Goal: Contribute content

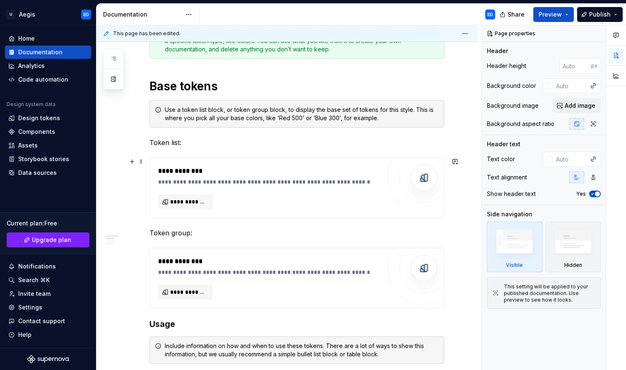
scroll to position [141, 0]
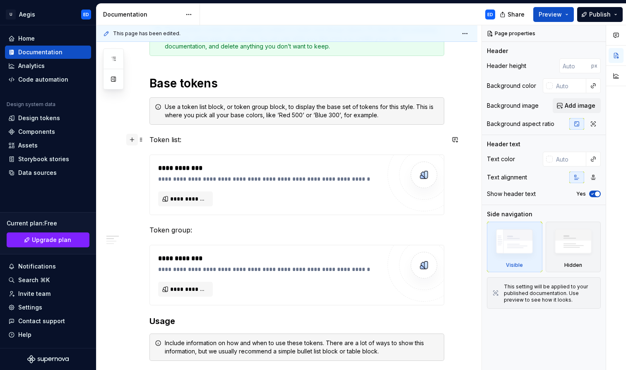
click at [134, 140] on button "button" at bounding box center [132, 140] width 12 height 12
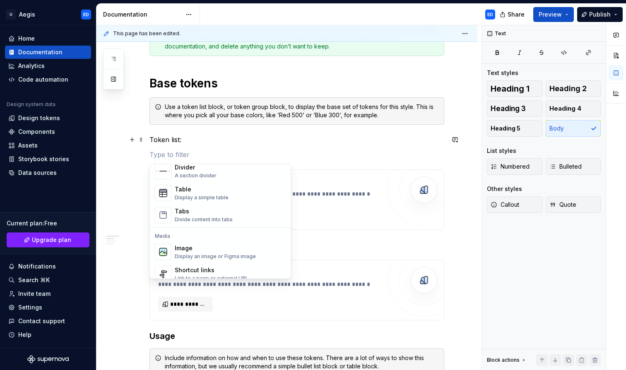
scroll to position [290, 0]
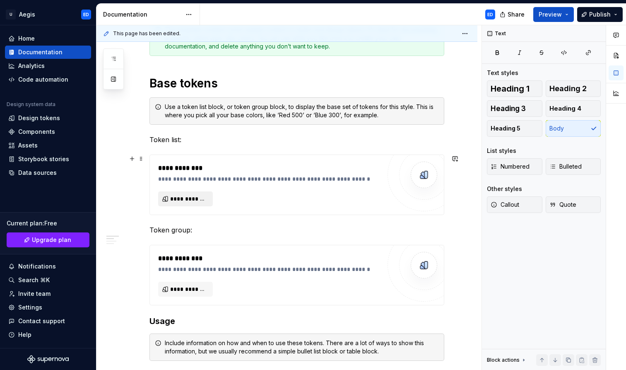
click at [179, 193] on button "**********" at bounding box center [185, 198] width 55 height 15
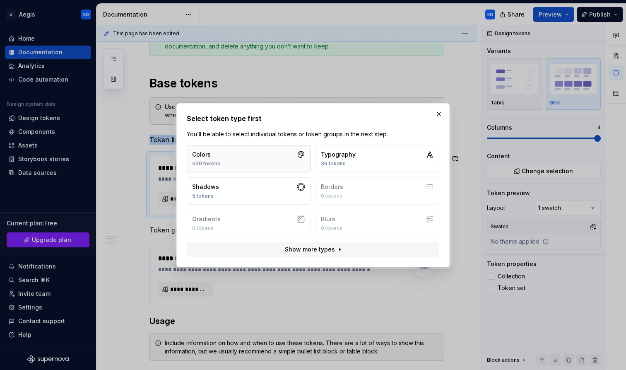
click at [289, 164] on button "Colors 529 tokens" at bounding box center [249, 158] width 124 height 27
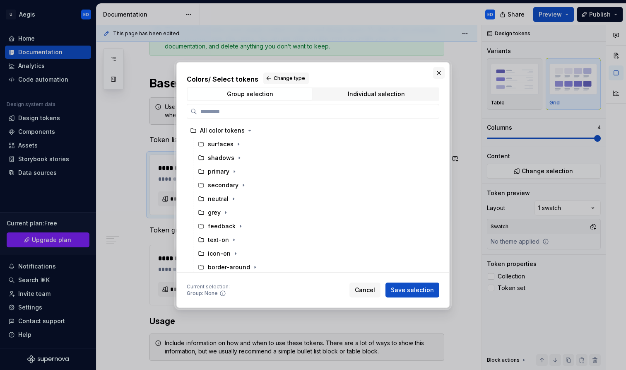
click at [440, 72] on button "button" at bounding box center [439, 73] width 12 height 12
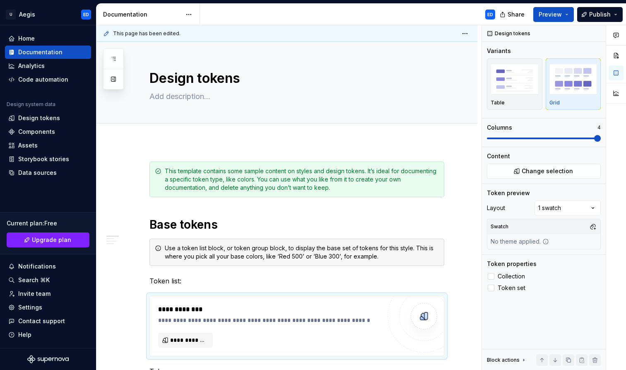
scroll to position [0, 0]
click at [229, 75] on textarea "Design tokens" at bounding box center [295, 78] width 295 height 20
click at [388, 128] on div at bounding box center [287, 132] width 381 height 18
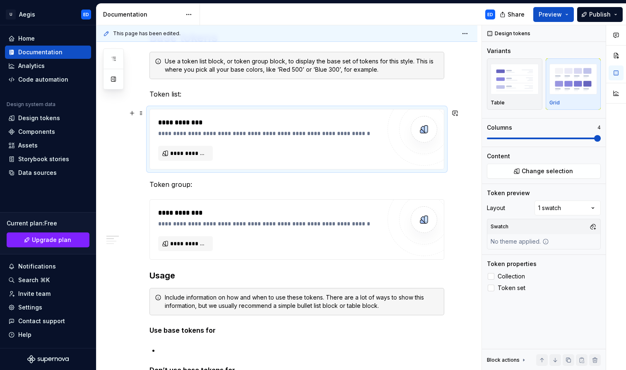
scroll to position [188, 0]
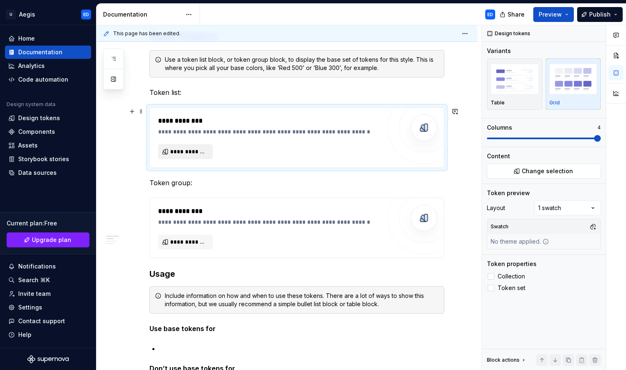
click at [191, 151] on span "**********" at bounding box center [188, 151] width 37 height 8
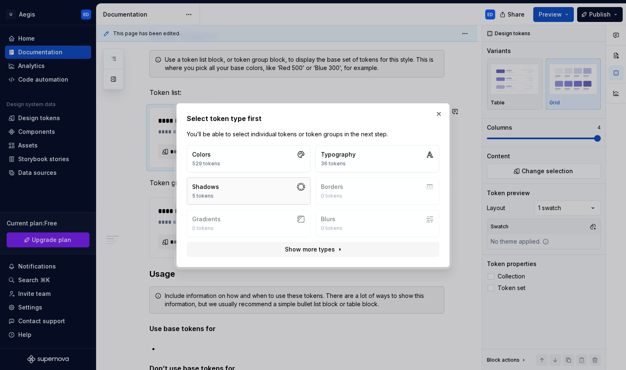
click at [293, 196] on button "Shadows 5 tokens" at bounding box center [249, 190] width 124 height 27
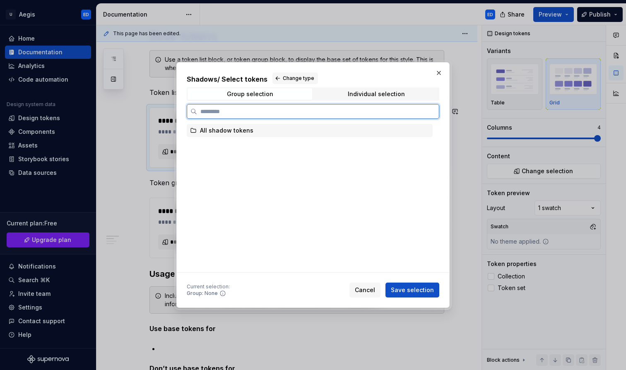
click at [308, 128] on div "All shadow tokens" at bounding box center [310, 130] width 246 height 13
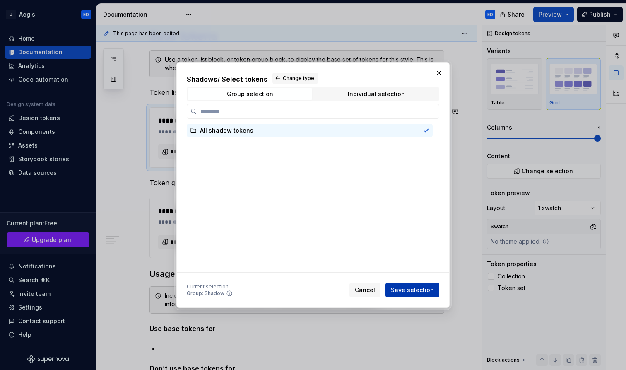
click at [418, 292] on span "Save selection" at bounding box center [412, 290] width 43 height 8
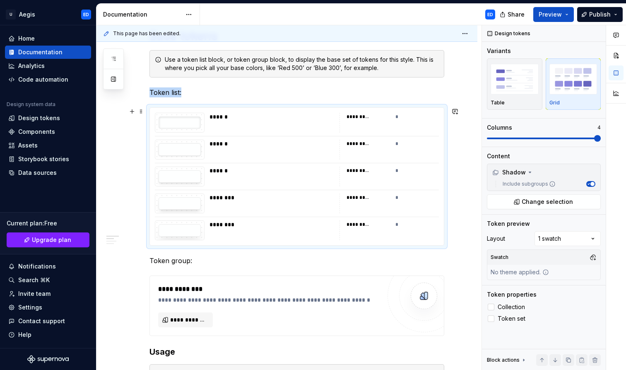
click at [361, 113] on div "*********" at bounding box center [358, 116] width 23 height 7
drag, startPoint x: 365, startPoint y: 202, endPoint x: 363, endPoint y: 161, distance: 41.1
click at [364, 168] on div "****** ********* * ****** ********* * ****** ********* * ******** ********* * *…" at bounding box center [297, 177] width 294 height 138
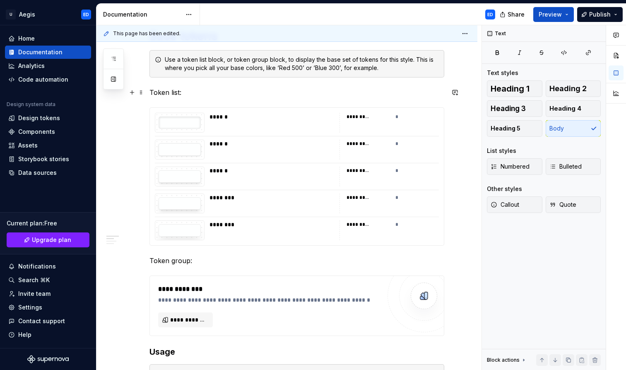
click at [421, 90] on p "Token list:" at bounding box center [297, 92] width 295 height 10
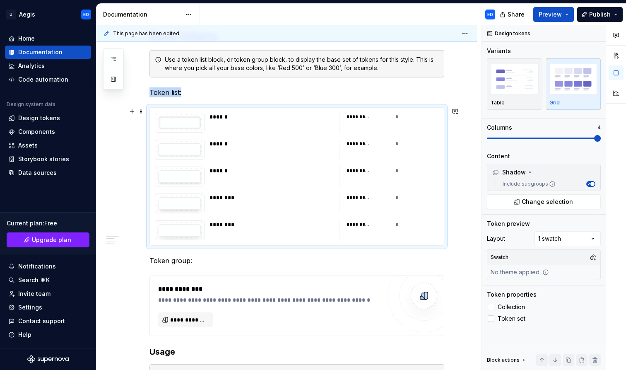
click at [395, 125] on div "********* *" at bounding box center [389, 123] width 99 height 20
click at [515, 97] on div "Table" at bounding box center [515, 84] width 48 height 44
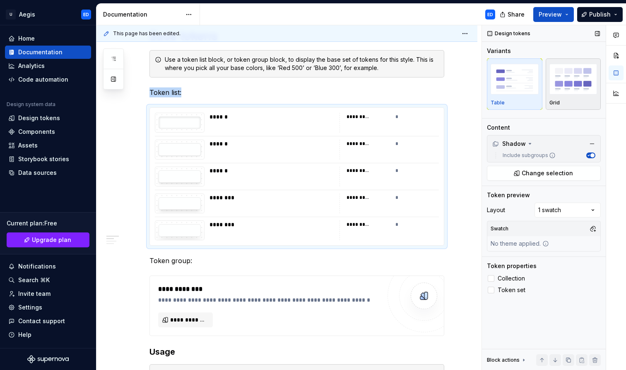
click at [557, 106] on p "Grid" at bounding box center [555, 102] width 10 height 7
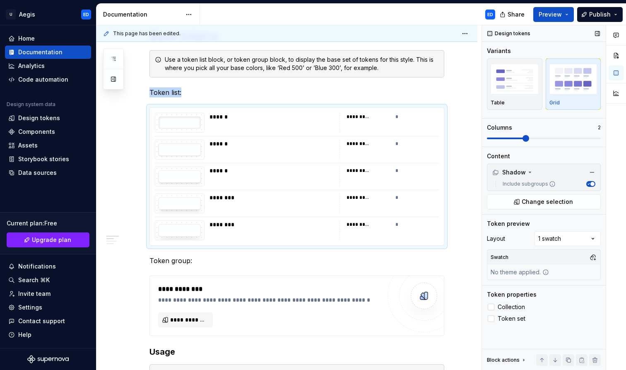
click at [546, 138] on span at bounding box center [544, 138] width 114 height 7
click at [485, 131] on div "Design tokens Variants Table Grid Columns 1 Content Shadow Include subgroups Ch…" at bounding box center [544, 197] width 124 height 345
click at [551, 236] on div "Comments Open comments No comments yet Select ‘Comment’ from the block context …" at bounding box center [554, 197] width 144 height 345
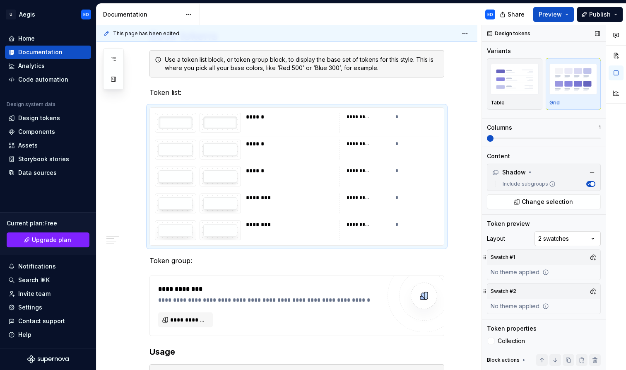
click at [560, 239] on div "Comments Open comments No comments yet Select ‘Comment’ from the block context …" at bounding box center [554, 197] width 144 height 345
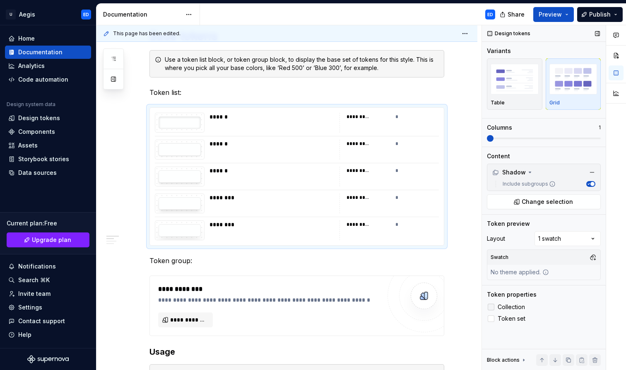
click at [519, 309] on span "Collection" at bounding box center [511, 307] width 27 height 7
click at [517, 314] on label "Token set" at bounding box center [544, 319] width 114 height 10
click at [357, 275] on div "**********" at bounding box center [297, 305] width 295 height 60
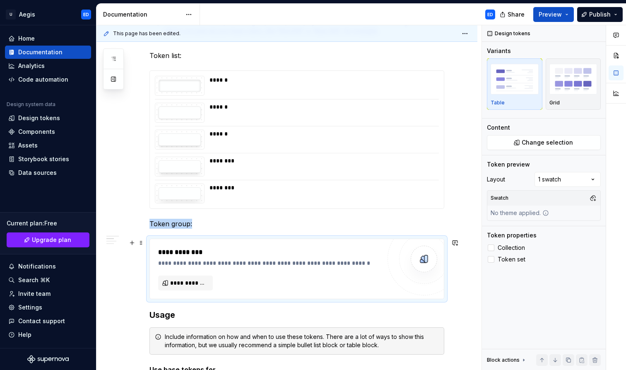
scroll to position [238, 0]
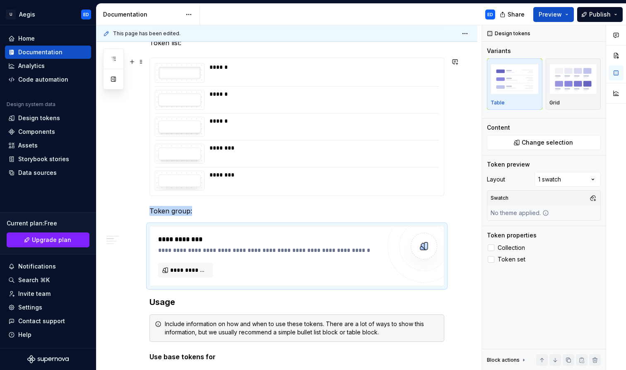
click at [263, 171] on div "********" at bounding box center [324, 175] width 229 height 8
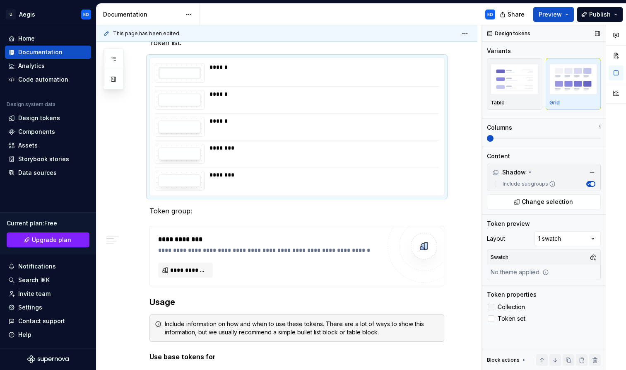
click at [495, 306] on label "Collection" at bounding box center [544, 307] width 114 height 10
click at [491, 317] on div at bounding box center [491, 318] width 7 height 7
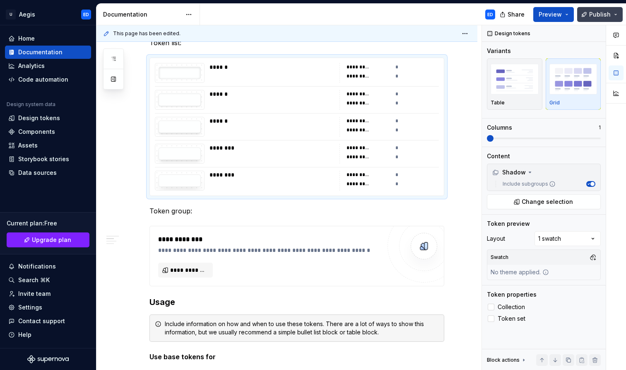
click at [613, 12] on button "Publish" at bounding box center [600, 14] width 46 height 15
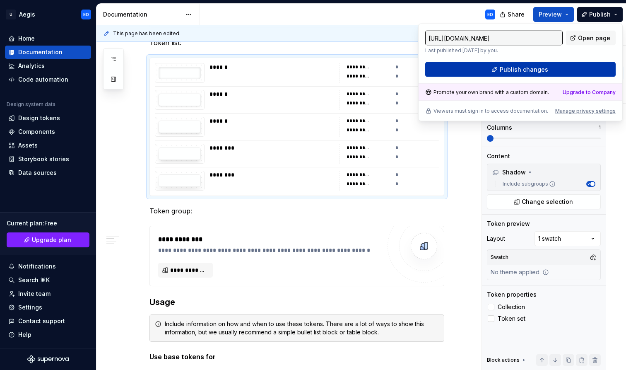
click at [533, 69] on span "Publish changes" at bounding box center [524, 69] width 48 height 8
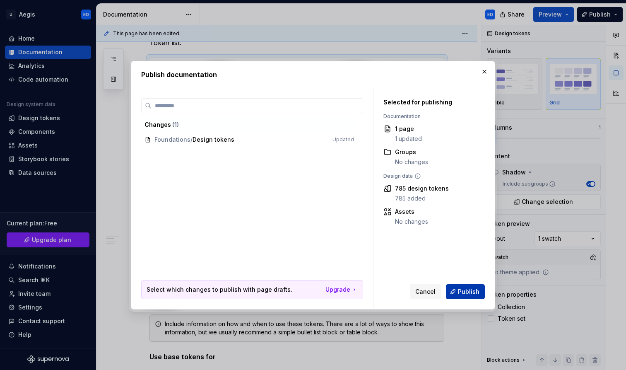
click at [471, 292] on span "Publish" at bounding box center [469, 291] width 22 height 8
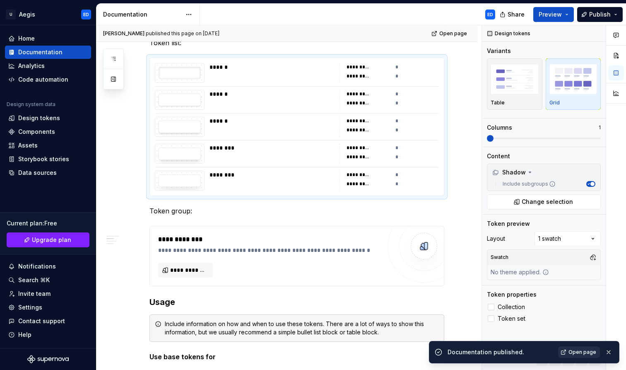
click at [574, 355] on span "Open page" at bounding box center [583, 352] width 28 height 7
click at [509, 98] on div "Table" at bounding box center [515, 84] width 48 height 44
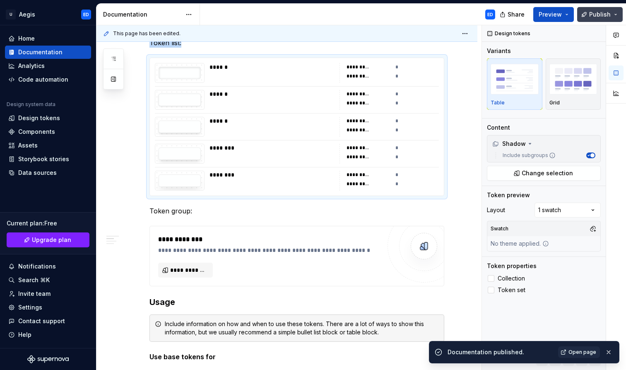
click at [603, 13] on span "Publish" at bounding box center [600, 14] width 22 height 8
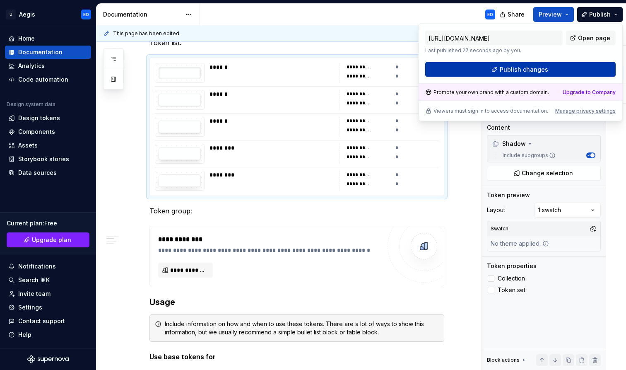
click at [549, 71] on button "Publish changes" at bounding box center [520, 69] width 191 height 15
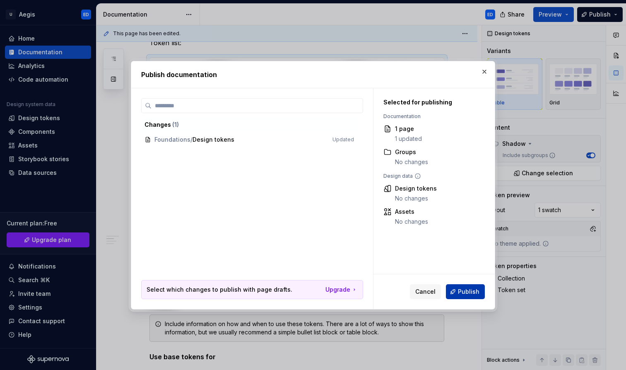
click at [472, 287] on button "Publish" at bounding box center [465, 291] width 39 height 15
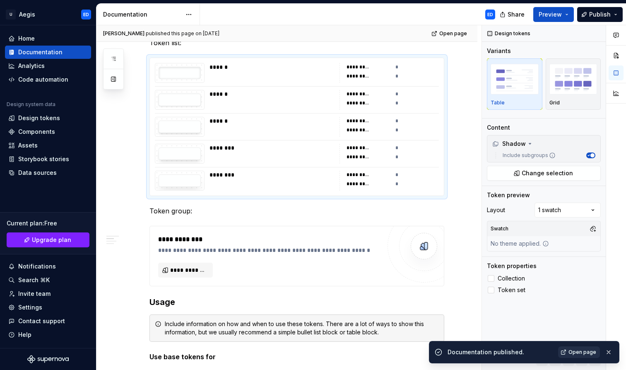
click at [573, 347] on link "Open page" at bounding box center [579, 352] width 42 height 12
click at [492, 282] on label "Collection" at bounding box center [544, 278] width 114 height 10
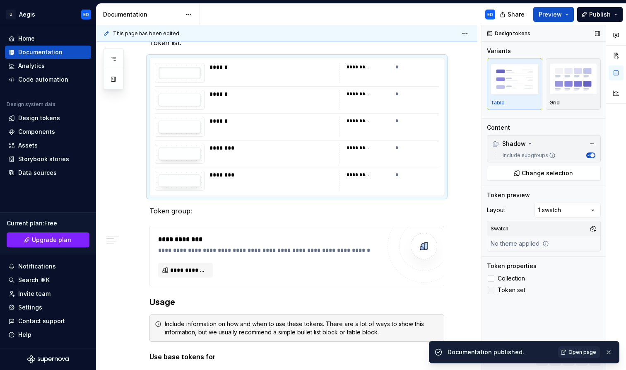
click at [491, 290] on icon at bounding box center [491, 290] width 0 height 0
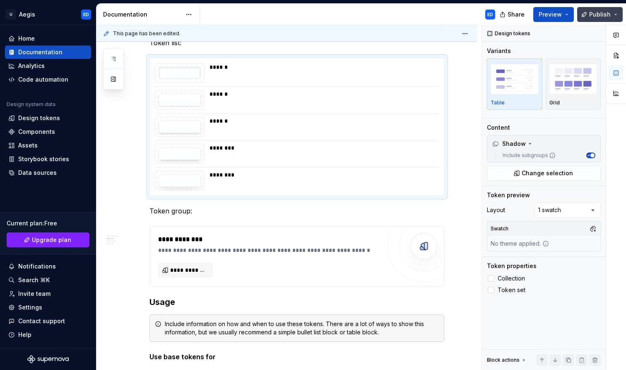
click at [608, 15] on span "Publish" at bounding box center [600, 14] width 22 height 8
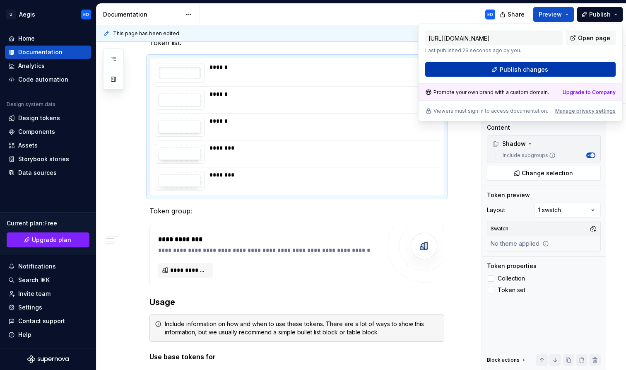
click at [550, 64] on button "Publish changes" at bounding box center [520, 69] width 191 height 15
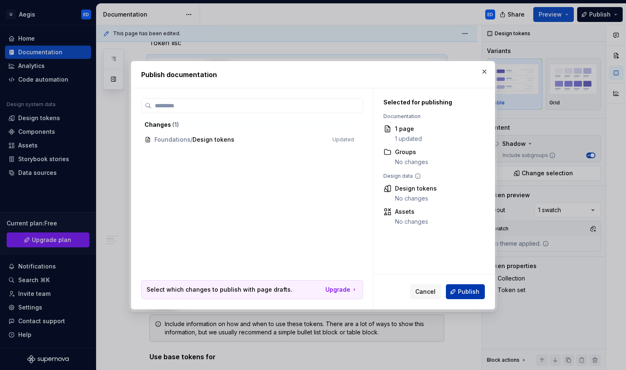
click at [476, 290] on span "Publish" at bounding box center [469, 291] width 22 height 8
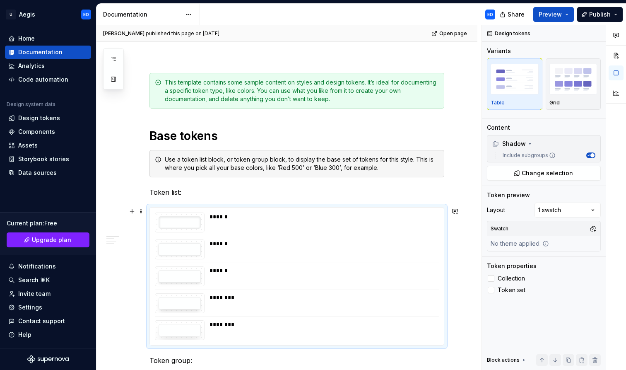
scroll to position [87, 0]
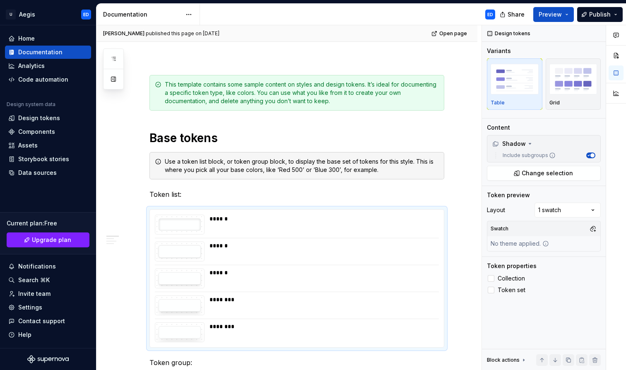
click at [625, 15] on div "Share Preview Publish" at bounding box center [564, 14] width 124 height 21
click at [619, 15] on button "Publish" at bounding box center [600, 14] width 46 height 15
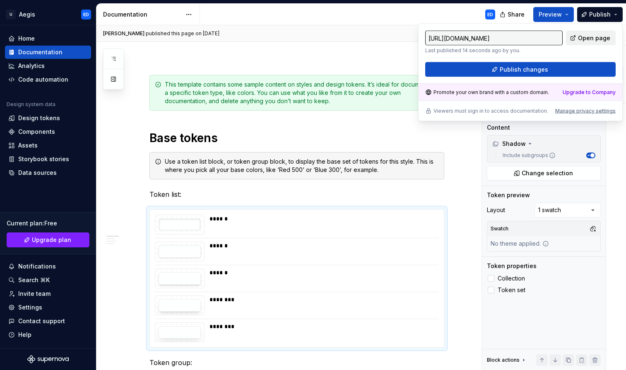
click at [596, 39] on span "Open page" at bounding box center [594, 38] width 32 height 8
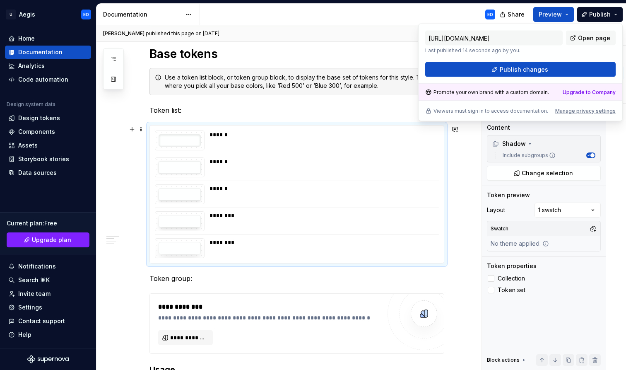
scroll to position [206, 0]
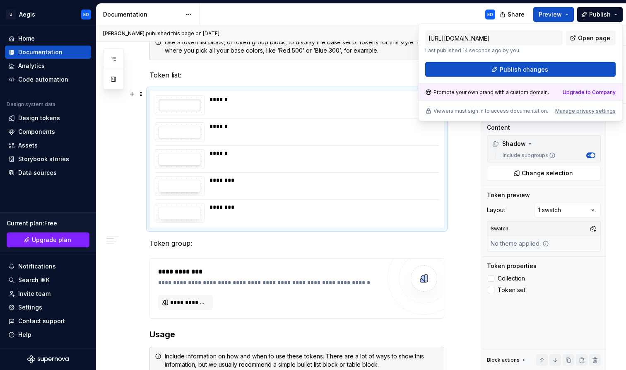
click at [444, 204] on div "****** ****** ****** ******** ********" at bounding box center [297, 159] width 294 height 138
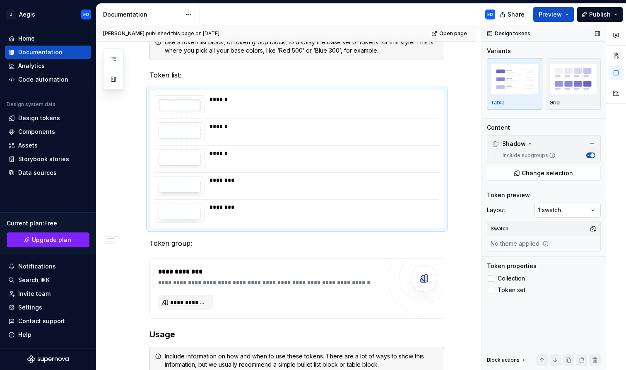
click at [536, 213] on div "Comments Open comments No comments yet Select ‘Comment’ from the block context …" at bounding box center [554, 197] width 144 height 345
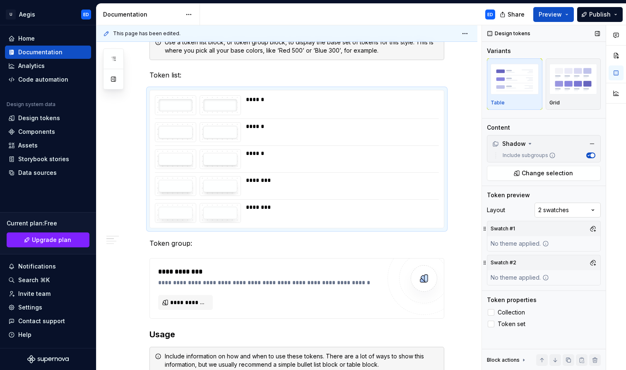
click at [546, 212] on div "Comments Open comments No comments yet Select ‘Comment’ from the block context …" at bounding box center [554, 197] width 144 height 345
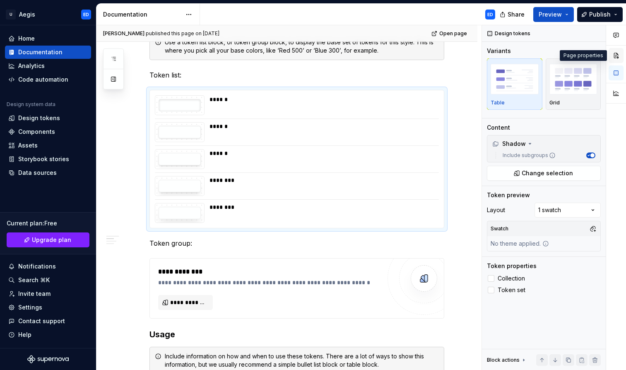
click at [613, 51] on button "button" at bounding box center [616, 55] width 15 height 15
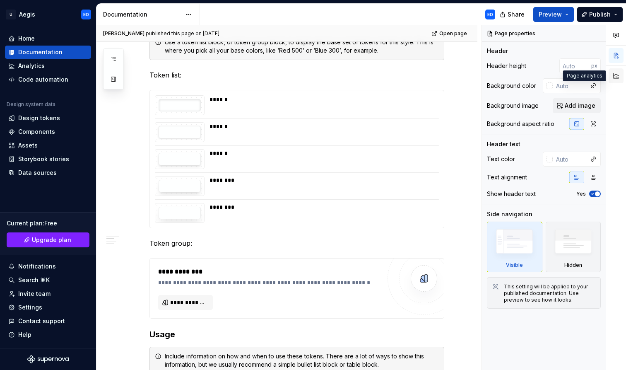
click at [614, 71] on button "button" at bounding box center [616, 75] width 15 height 15
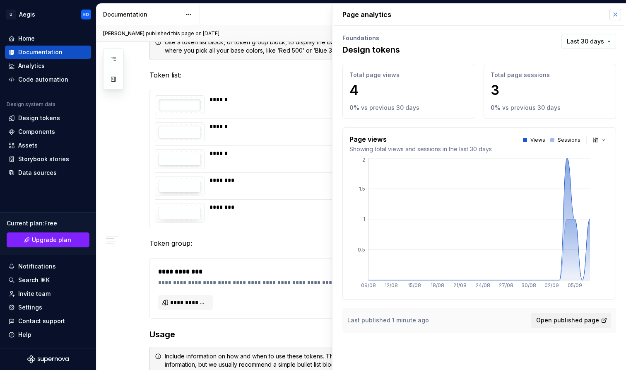
click at [615, 14] on button "button" at bounding box center [616, 15] width 12 height 12
click at [615, 14] on button "Publish" at bounding box center [600, 14] width 46 height 15
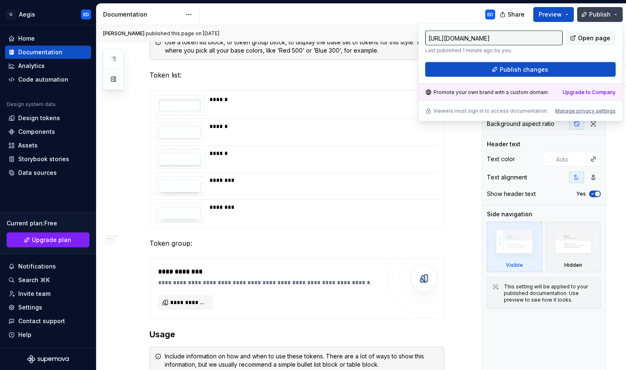
click at [619, 10] on button "Publish" at bounding box center [600, 14] width 46 height 15
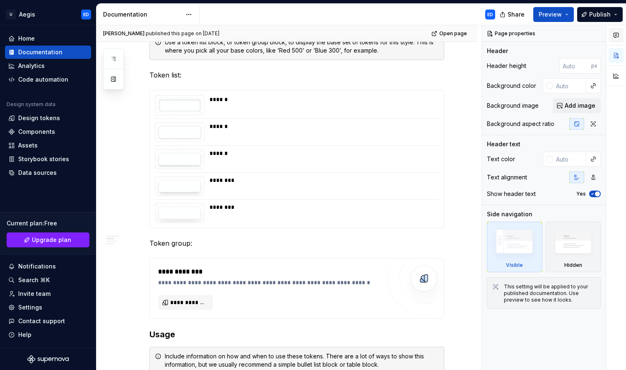
click at [616, 32] on icon "button" at bounding box center [616, 35] width 7 height 7
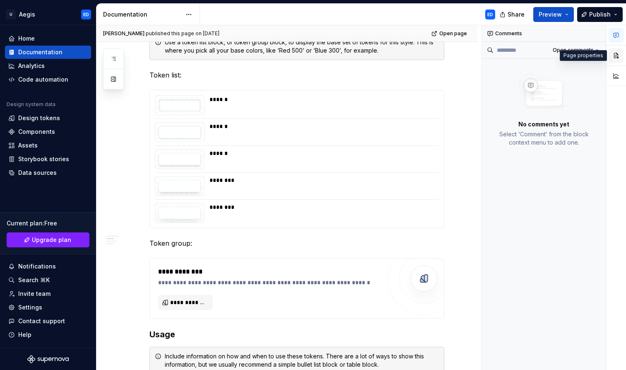
click at [613, 60] on button "button" at bounding box center [616, 55] width 15 height 15
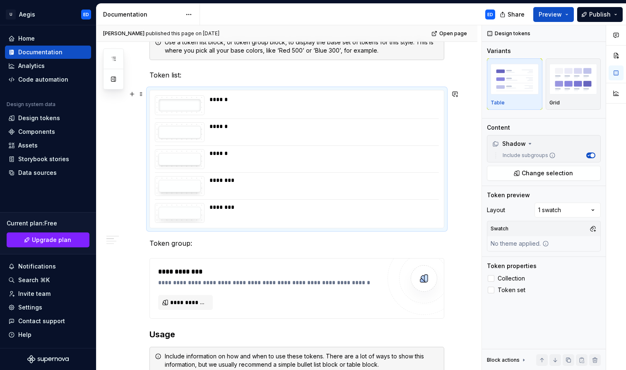
click at [251, 121] on div "****** ****** ****** ******** ********" at bounding box center [297, 159] width 294 height 138
click at [615, 72] on button "button" at bounding box center [616, 72] width 15 height 15
click at [188, 133] on div at bounding box center [180, 132] width 42 height 12
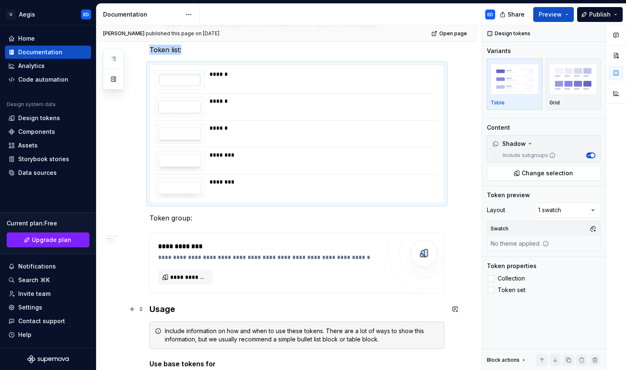
scroll to position [234, 0]
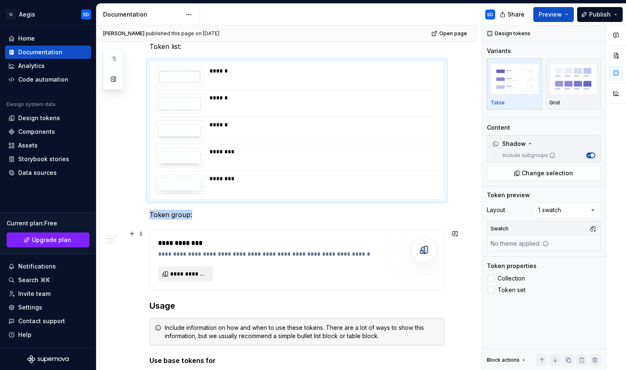
click at [183, 279] on button "**********" at bounding box center [185, 273] width 55 height 15
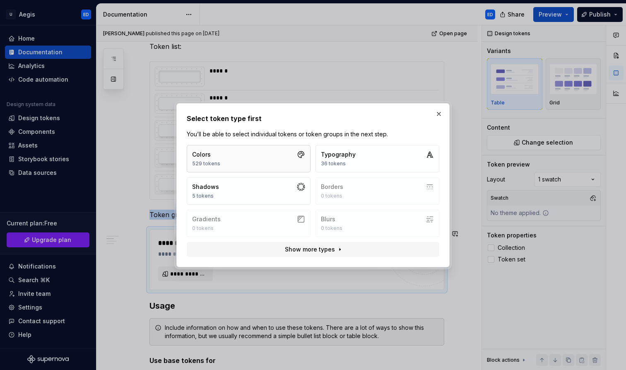
click at [243, 161] on button "Colors 529 tokens" at bounding box center [249, 158] width 124 height 27
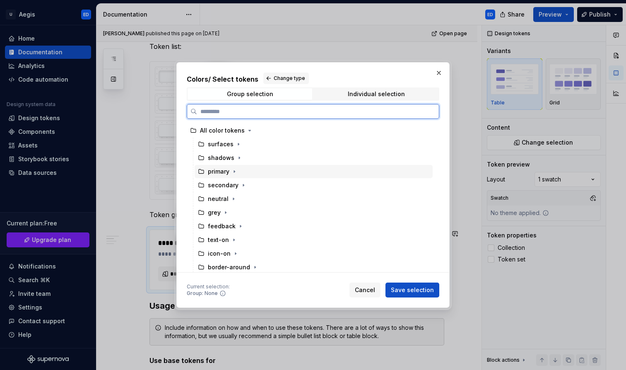
click at [243, 164] on div "shadows" at bounding box center [314, 157] width 238 height 13
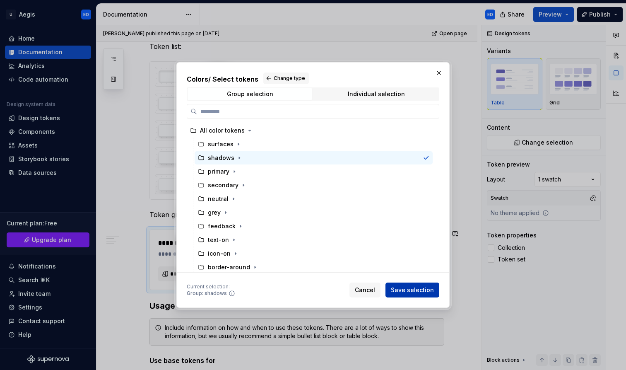
click at [406, 289] on span "Save selection" at bounding box center [412, 290] width 43 height 8
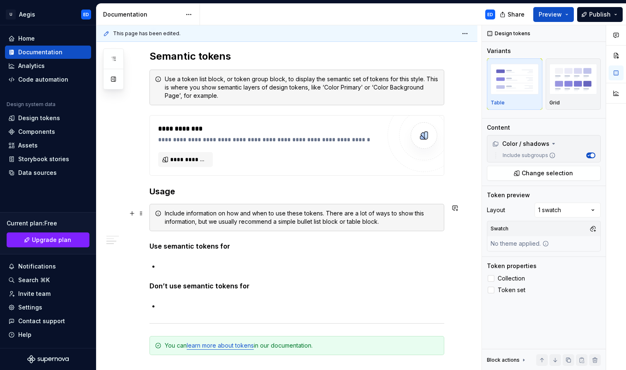
scroll to position [944, 0]
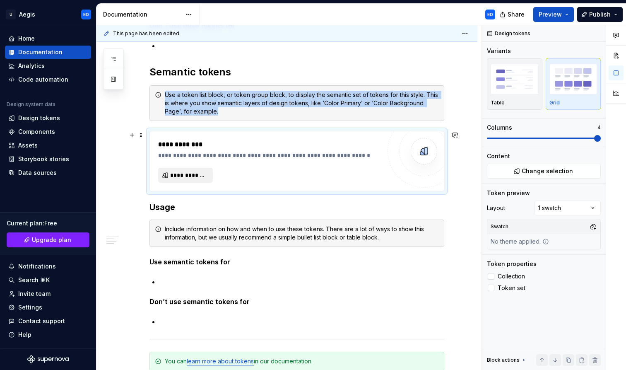
click at [197, 170] on button "**********" at bounding box center [185, 175] width 55 height 15
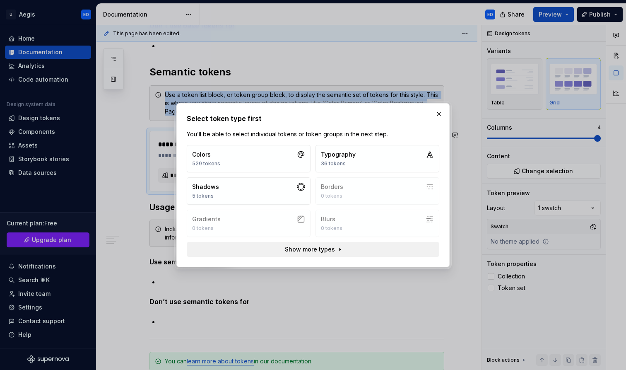
click at [323, 247] on span "Show more types" at bounding box center [310, 249] width 50 height 8
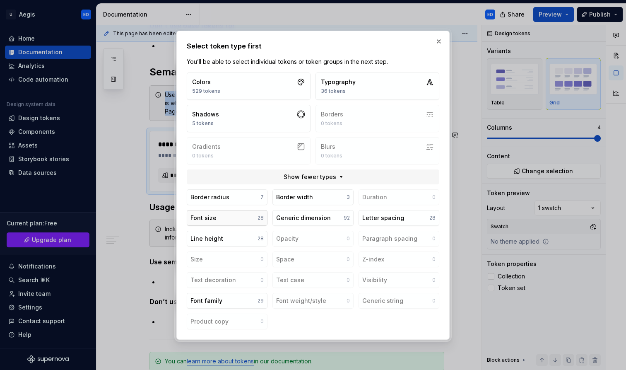
click at [256, 216] on button "Font size 28" at bounding box center [227, 218] width 81 height 16
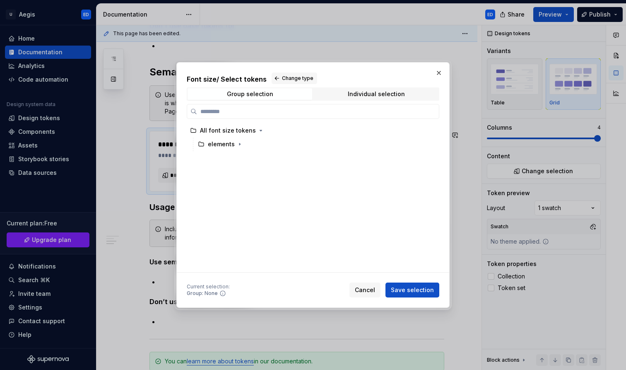
drag, startPoint x: 422, startPoint y: 289, endPoint x: 416, endPoint y: 174, distance: 114.9
click at [416, 174] on div "Font size / Select tokens Change type Group selection Individual selection All …" at bounding box center [313, 184] width 253 height 224
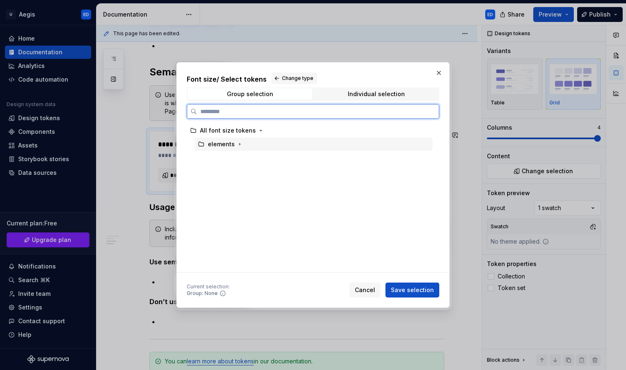
click at [372, 148] on div "elements" at bounding box center [314, 144] width 238 height 13
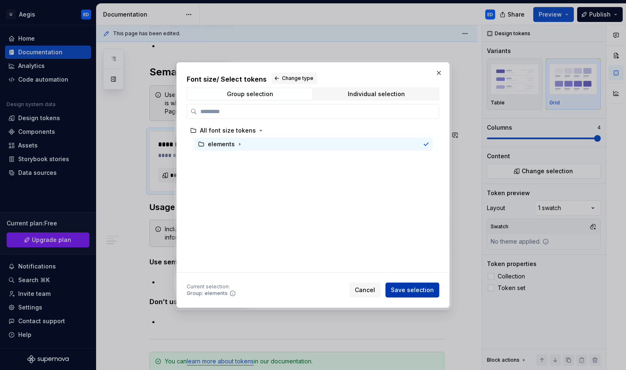
click at [430, 294] on span "Save selection" at bounding box center [412, 290] width 43 height 8
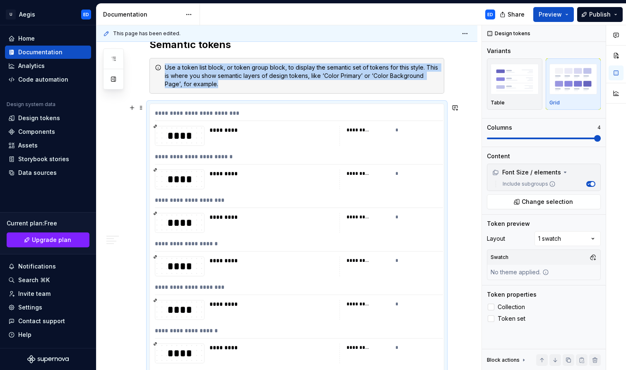
scroll to position [956, 0]
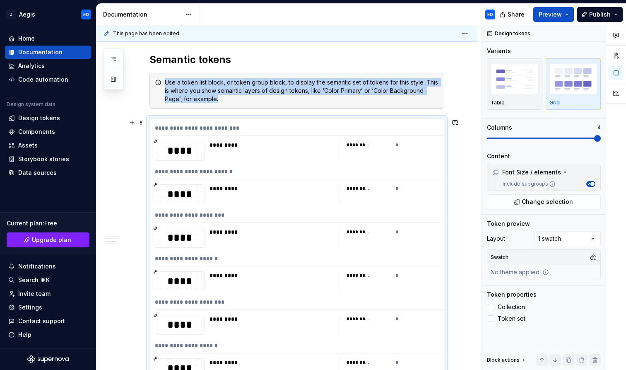
click at [422, 192] on div "*" at bounding box center [418, 188] width 44 height 8
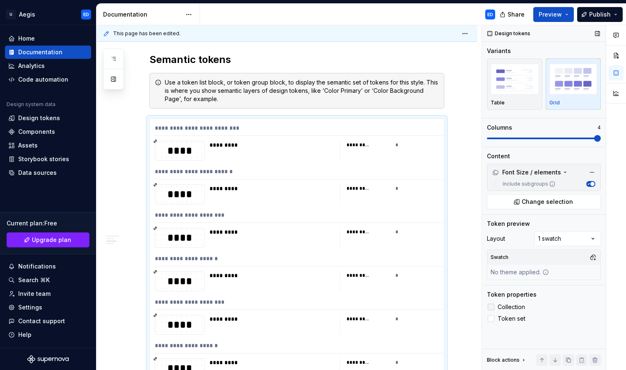
click at [491, 305] on div at bounding box center [491, 307] width 7 height 7
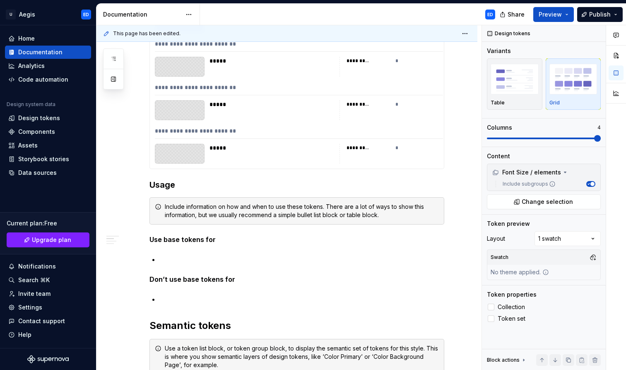
scroll to position [585, 0]
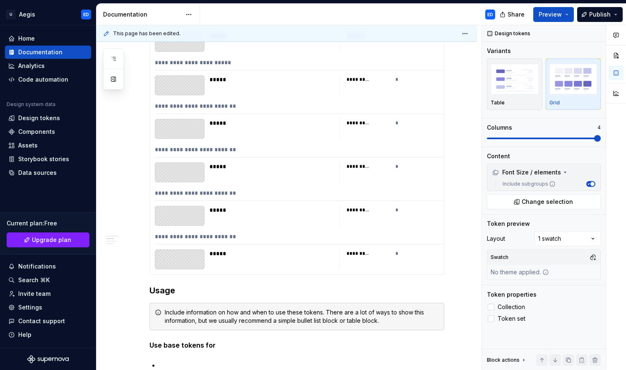
click at [419, 197] on div "**********" at bounding box center [299, 195] width 288 height 12
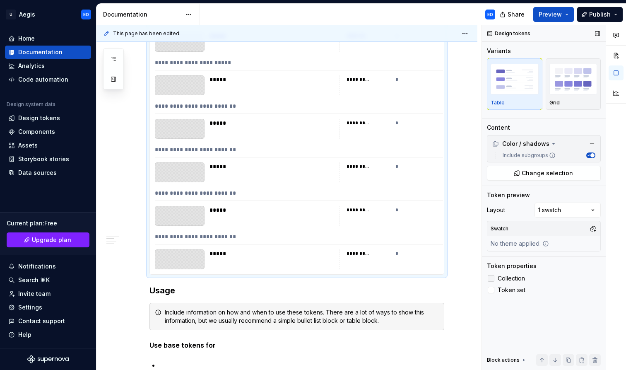
click at [493, 275] on label "Collection" at bounding box center [544, 278] width 114 height 10
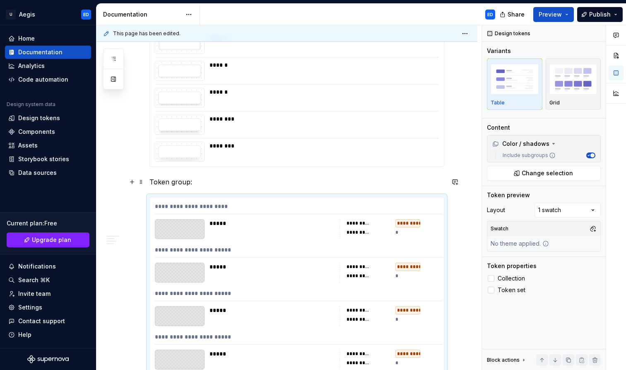
scroll to position [257, 0]
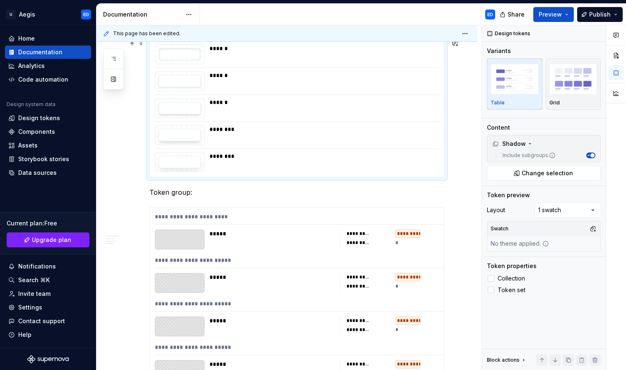
click at [418, 130] on div "********" at bounding box center [324, 129] width 229 height 8
click at [495, 277] on label "Collection" at bounding box center [544, 278] width 114 height 10
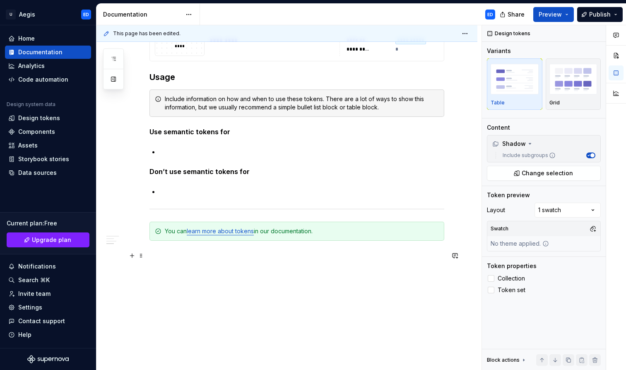
scroll to position [2236, 0]
click at [599, 18] on span "Publish" at bounding box center [600, 14] width 22 height 8
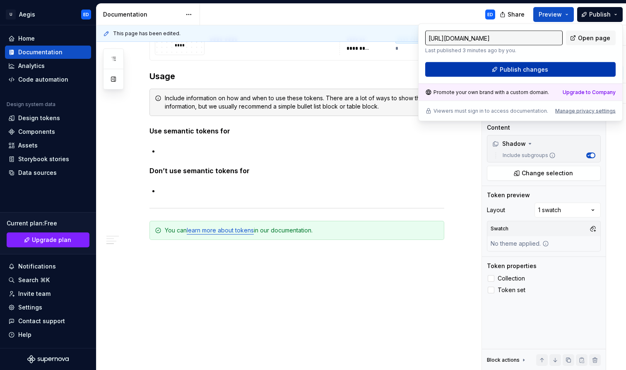
click at [538, 71] on span "Publish changes" at bounding box center [524, 69] width 48 height 8
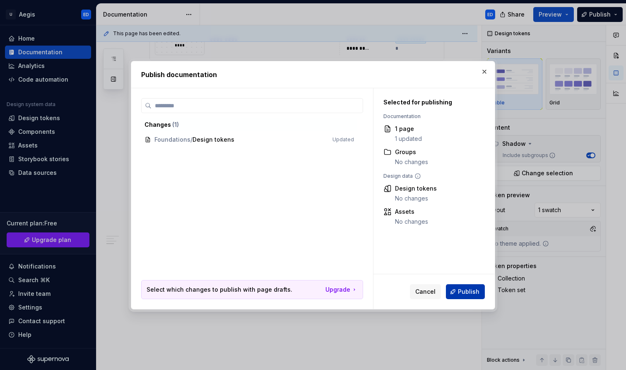
click at [477, 292] on span "Publish" at bounding box center [469, 291] width 22 height 8
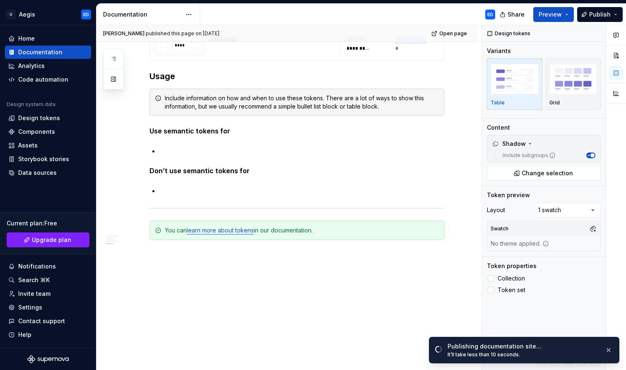
scroll to position [2230, 0]
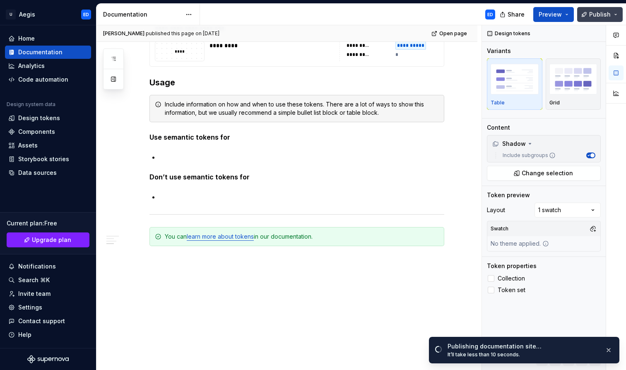
click at [616, 20] on button "Publish" at bounding box center [600, 14] width 46 height 15
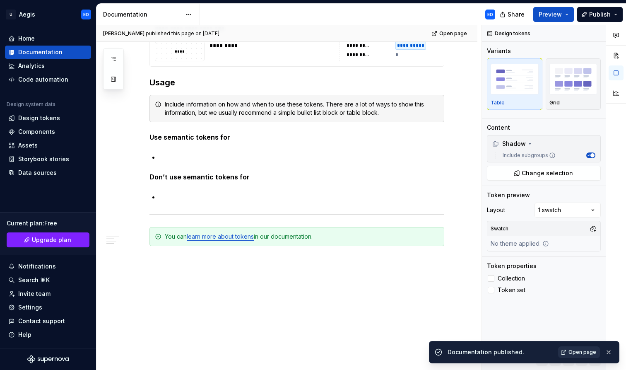
click at [578, 353] on span "Open page" at bounding box center [583, 352] width 28 height 7
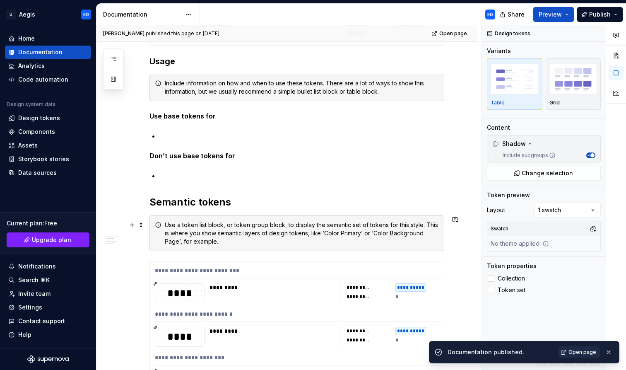
scroll to position [648, 0]
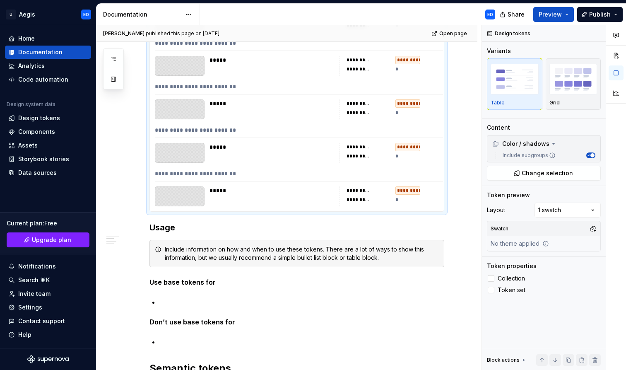
click at [324, 204] on div "*****" at bounding box center [272, 196] width 125 height 20
click at [540, 174] on span "Change selection" at bounding box center [547, 173] width 51 height 8
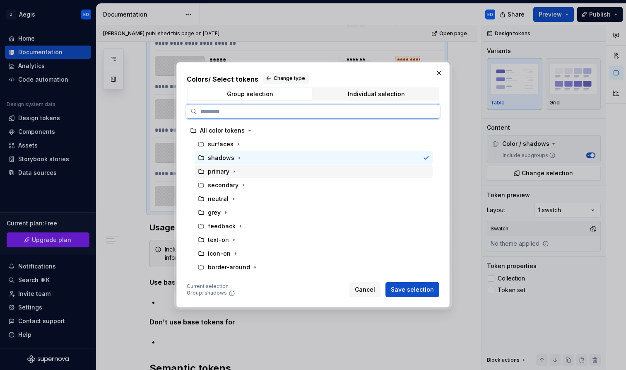
click at [258, 169] on div "primary" at bounding box center [314, 171] width 238 height 13
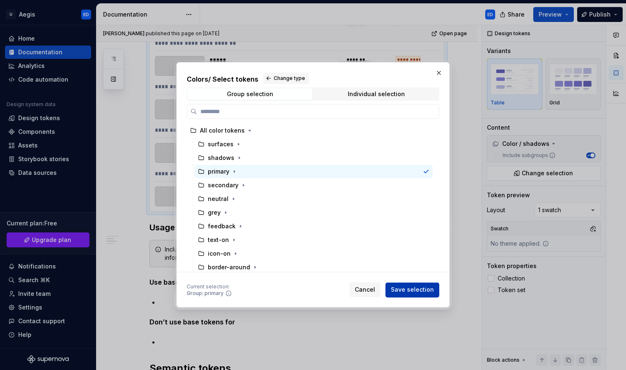
click at [416, 293] on span "Save selection" at bounding box center [412, 290] width 43 height 8
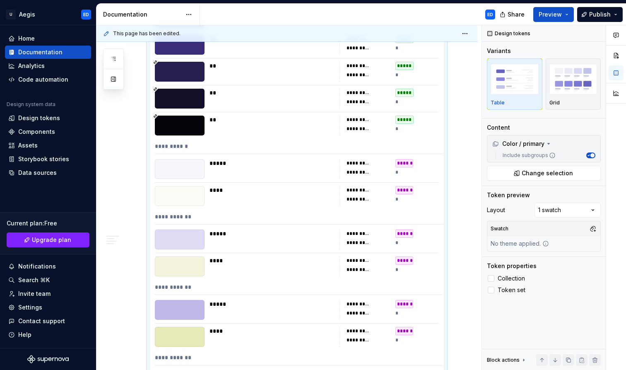
scroll to position [640, 0]
click at [604, 15] on span "Publish" at bounding box center [600, 14] width 22 height 8
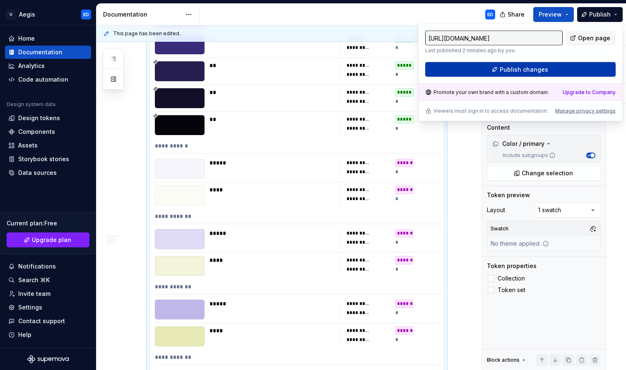
click at [556, 68] on button "Publish changes" at bounding box center [520, 69] width 191 height 15
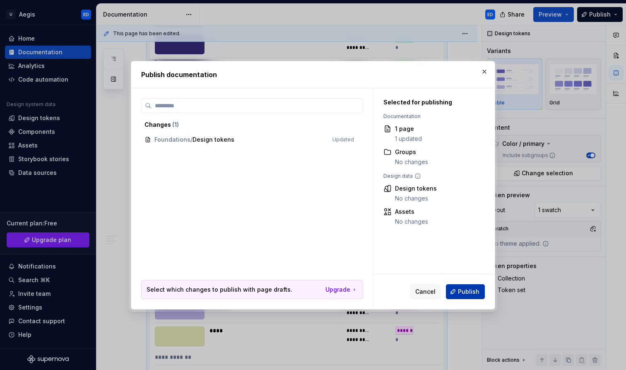
click at [454, 294] on button "Publish" at bounding box center [465, 291] width 39 height 15
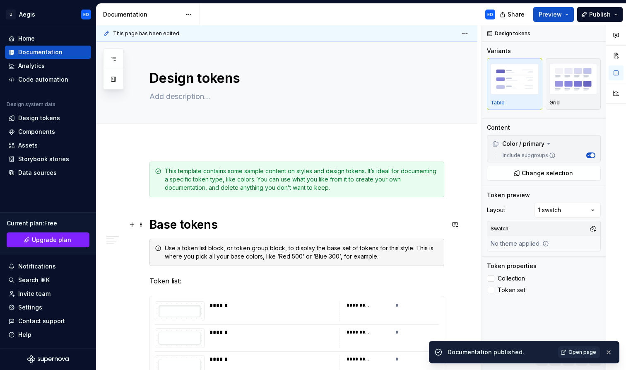
scroll to position [0, 0]
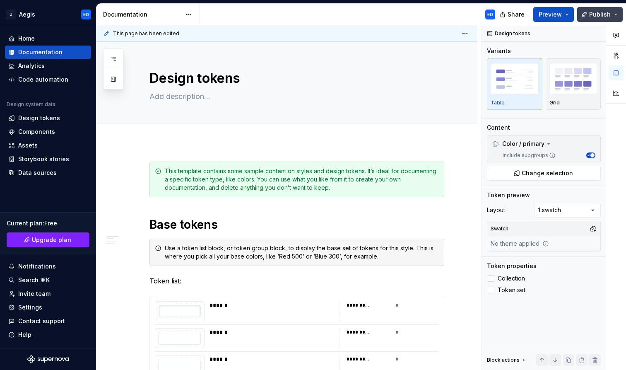
click at [615, 12] on button "Publish" at bounding box center [600, 14] width 46 height 15
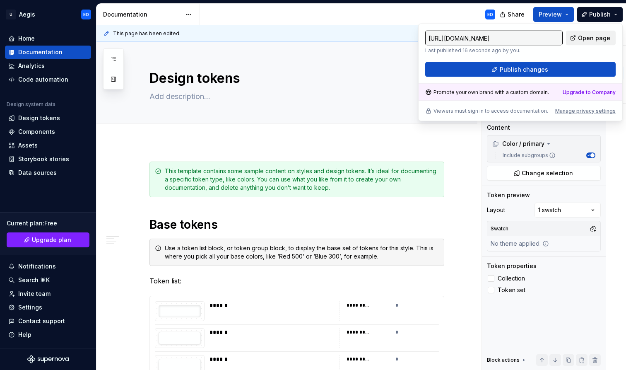
click at [596, 41] on span "Open page" at bounding box center [594, 38] width 32 height 8
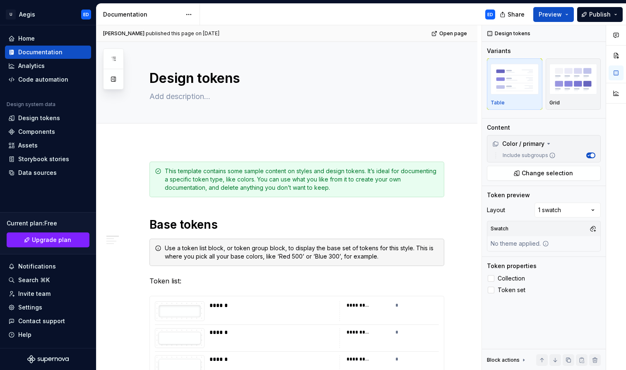
click at [130, 171] on button "button" at bounding box center [132, 171] width 12 height 12
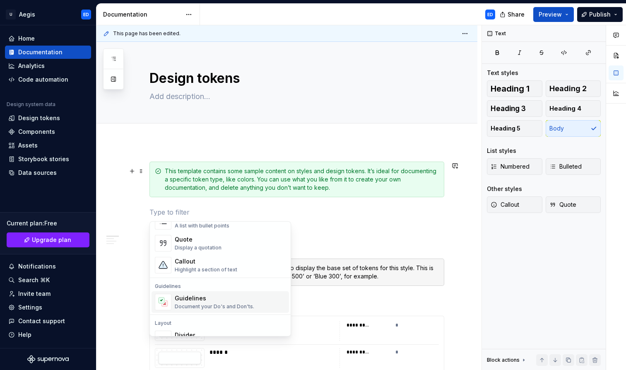
scroll to position [184, 0]
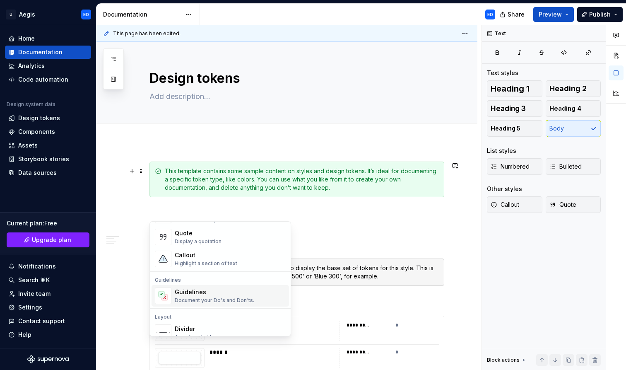
click at [205, 302] on div "Document your Do's and Don'ts." at bounding box center [215, 300] width 80 height 7
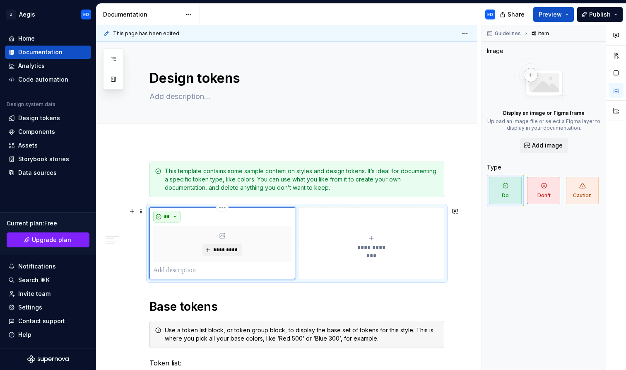
click at [174, 218] on button "**" at bounding box center [166, 217] width 27 height 12
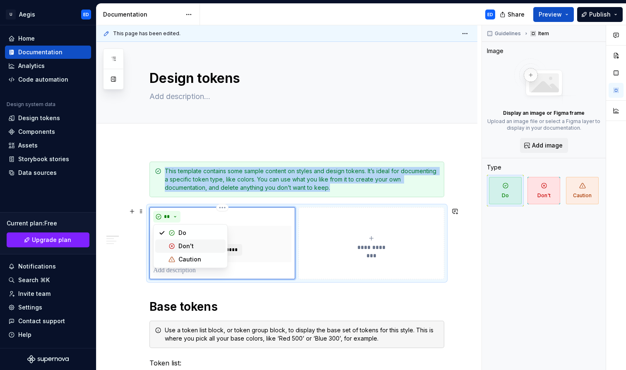
click at [181, 248] on div "Don't" at bounding box center [186, 246] width 15 height 8
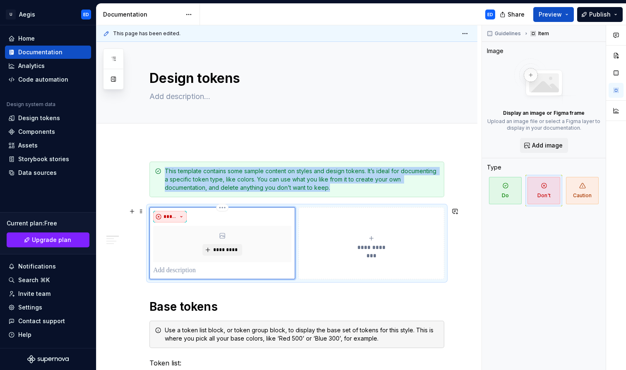
click at [177, 218] on button "*****" at bounding box center [170, 217] width 34 height 12
click at [191, 261] on div "Caution" at bounding box center [190, 259] width 23 height 8
click at [319, 261] on button "**********" at bounding box center [372, 243] width 146 height 72
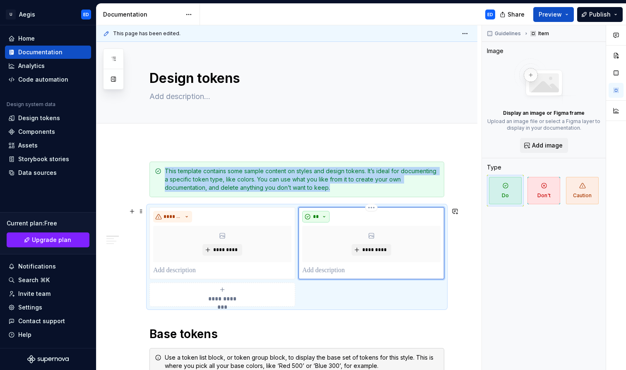
click at [327, 216] on button "**" at bounding box center [315, 217] width 27 height 12
click at [302, 290] on div "**********" at bounding box center [297, 256] width 295 height 99
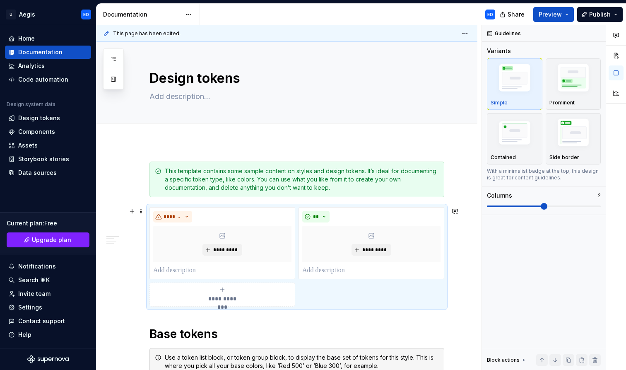
click at [276, 297] on div "**********" at bounding box center [222, 294] width 138 height 17
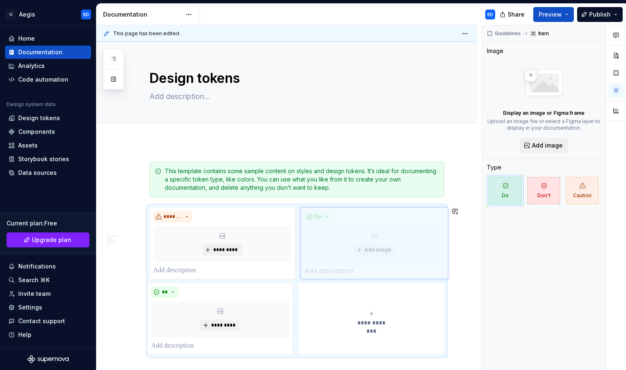
drag, startPoint x: 264, startPoint y: 314, endPoint x: 356, endPoint y: 251, distance: 112.0
click at [356, 251] on body "U Aegis ED Home Documentation Analytics Code automation Design system data Desi…" at bounding box center [313, 185] width 626 height 370
drag, startPoint x: 240, startPoint y: 326, endPoint x: 335, endPoint y: 265, distance: 113.3
click at [335, 265] on body "U Aegis ED Home Documentation Analytics Code automation Design system data Desi…" at bounding box center [313, 185] width 626 height 370
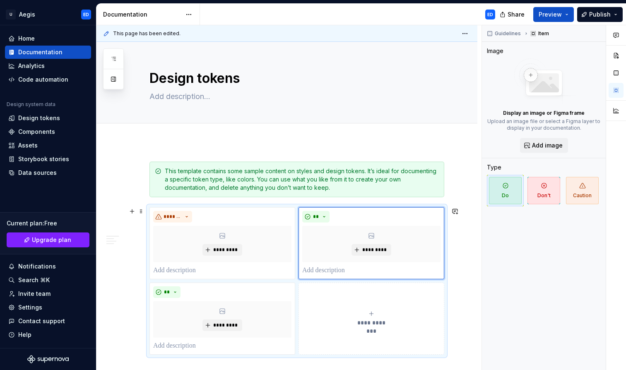
click at [298, 283] on div "**********" at bounding box center [297, 280] width 295 height 147
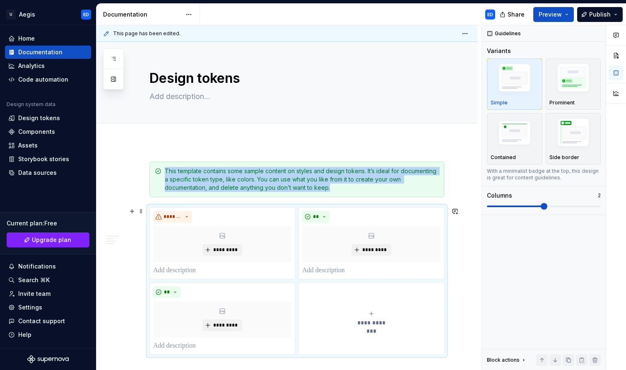
click at [298, 283] on div "**********" at bounding box center [297, 280] width 295 height 147
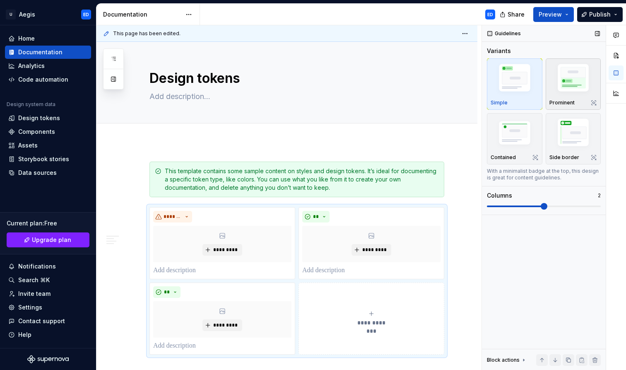
click at [559, 89] on img "button" at bounding box center [574, 79] width 48 height 36
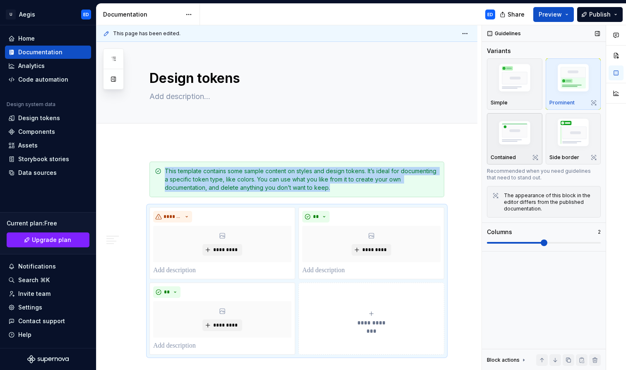
click at [530, 134] on img "button" at bounding box center [515, 134] width 48 height 32
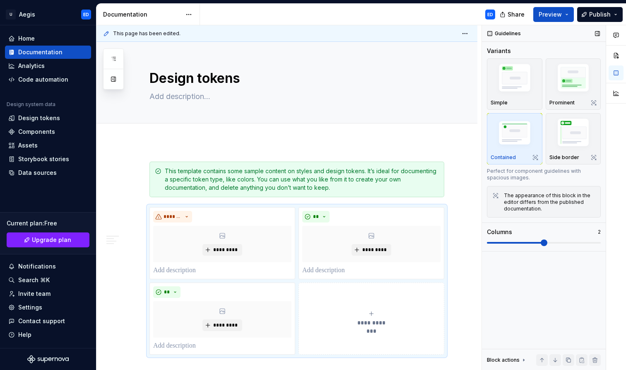
click at [561, 241] on span at bounding box center [544, 242] width 114 height 7
click at [564, 243] on span at bounding box center [544, 242] width 114 height 7
click at [562, 241] on span at bounding box center [544, 242] width 114 height 7
click at [569, 242] on span at bounding box center [544, 242] width 114 height 7
click at [525, 91] on img "button" at bounding box center [515, 79] width 48 height 36
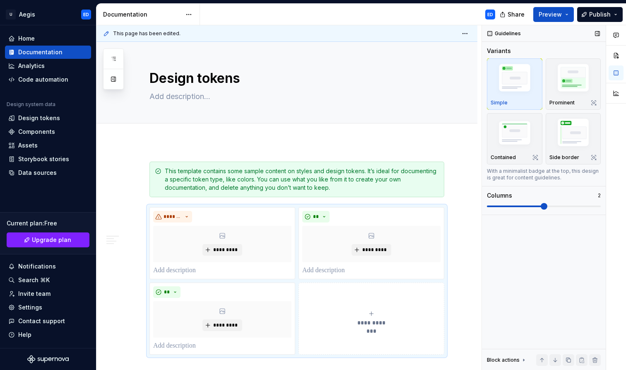
click at [524, 203] on div "Columns 2" at bounding box center [544, 200] width 114 height 18
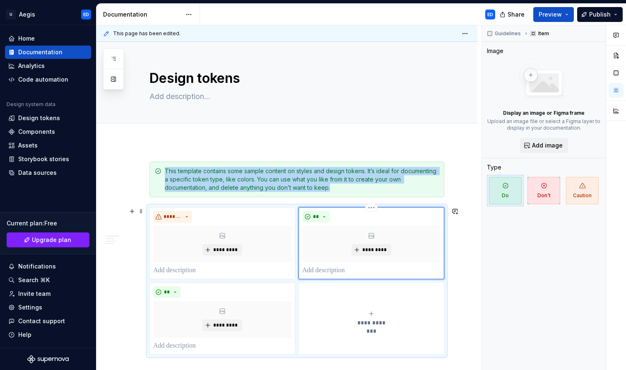
click at [347, 277] on div "** *********" at bounding box center [372, 243] width 146 height 72
click at [371, 305] on button "**********" at bounding box center [372, 318] width 146 height 72
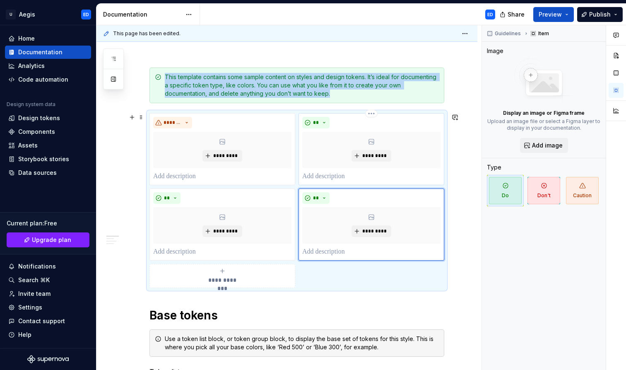
scroll to position [146, 0]
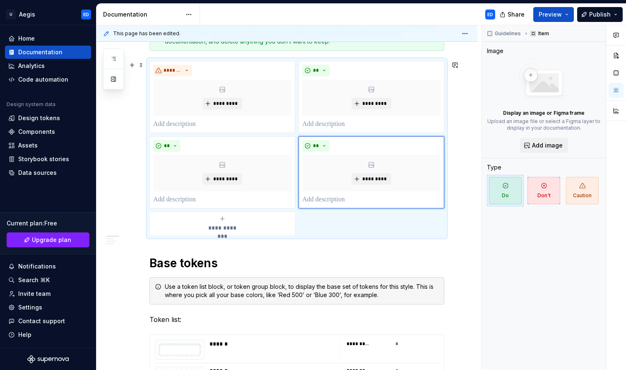
click at [337, 236] on div "**********" at bounding box center [297, 148] width 295 height 175
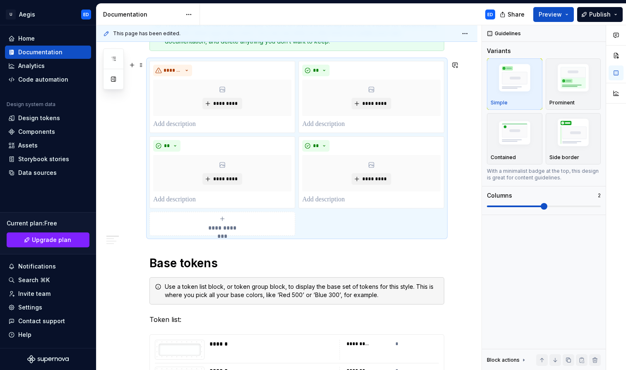
click at [355, 218] on div "**********" at bounding box center [297, 148] width 295 height 175
click at [572, 205] on span at bounding box center [544, 206] width 114 height 7
click at [571, 205] on span at bounding box center [544, 206] width 114 height 2
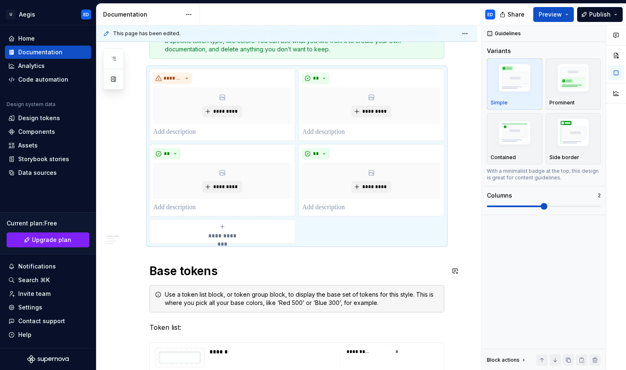
scroll to position [138, 0]
click at [131, 75] on button "button" at bounding box center [132, 74] width 12 height 12
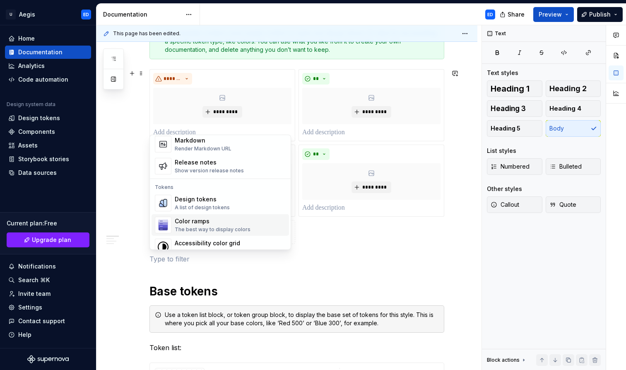
scroll to position [559, 0]
click at [241, 170] on div "Release notes Show version release notes" at bounding box center [230, 164] width 111 height 17
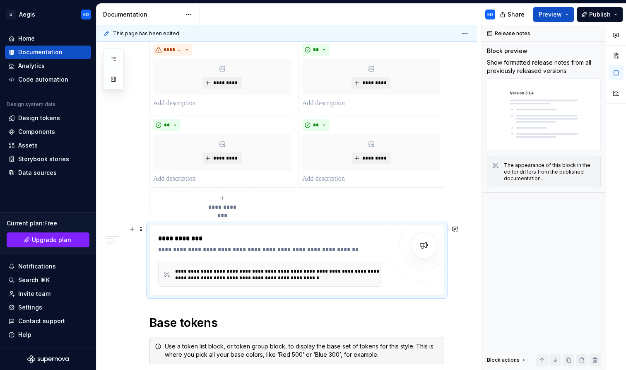
scroll to position [166, 0]
click at [156, 242] on div "**********" at bounding box center [297, 260] width 295 height 70
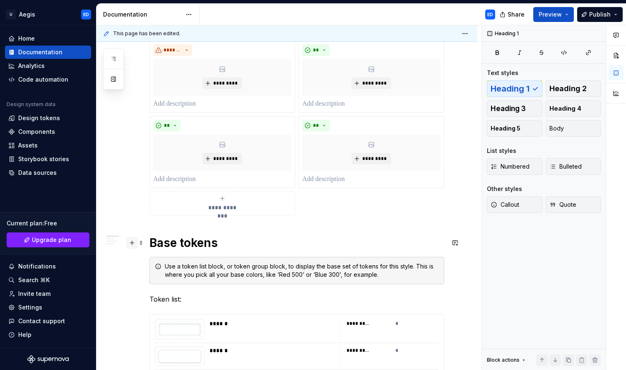
click at [133, 243] on button "button" at bounding box center [132, 243] width 12 height 12
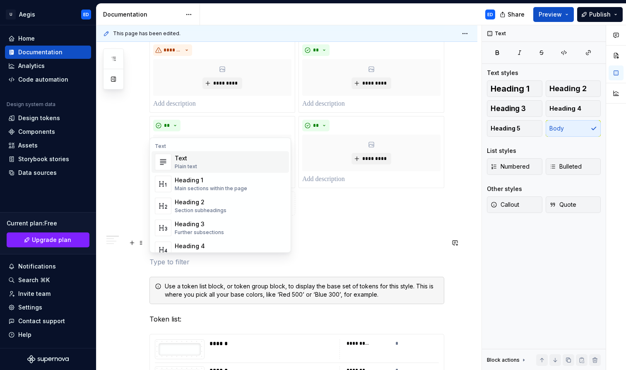
click at [169, 283] on div "Use a token list block, or token group block, to display the base set of tokens…" at bounding box center [302, 290] width 274 height 17
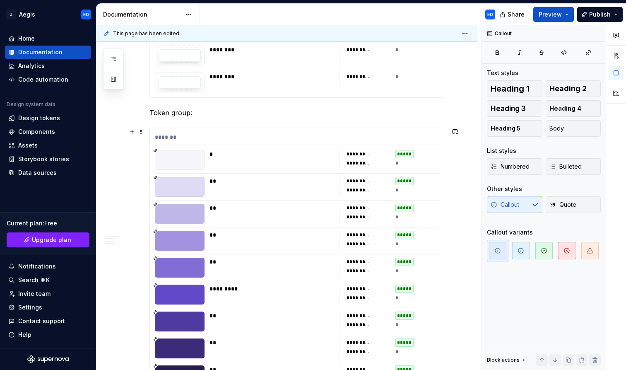
scroll to position [543, 0]
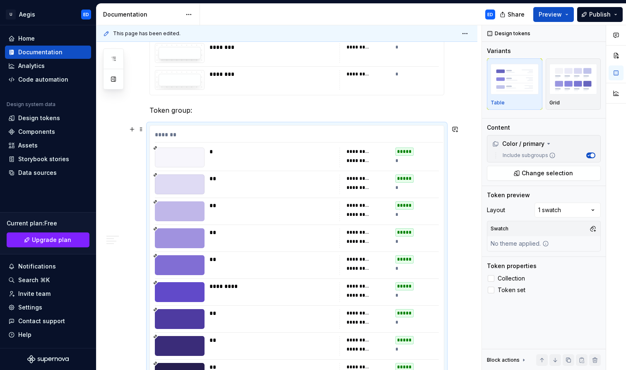
click at [567, 96] on div "button" at bounding box center [574, 79] width 48 height 34
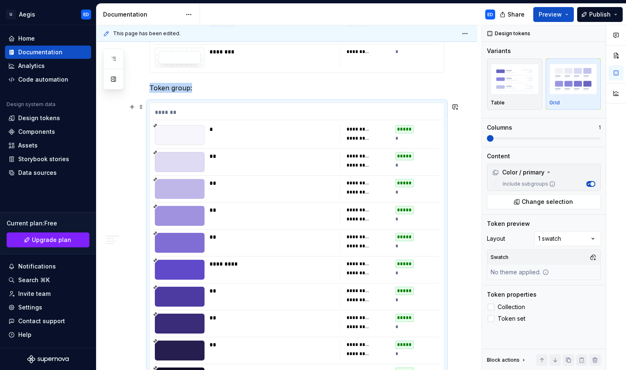
scroll to position [514, 0]
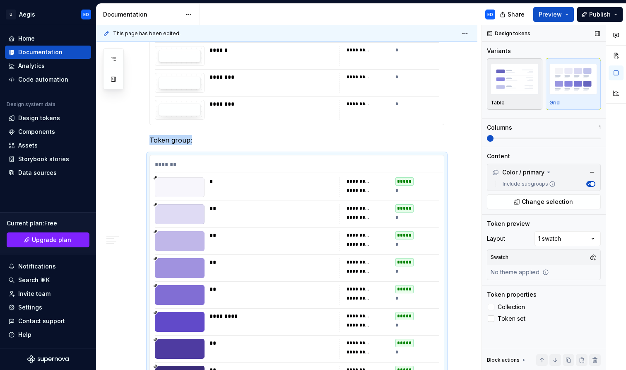
click at [524, 85] on img "button" at bounding box center [515, 79] width 48 height 30
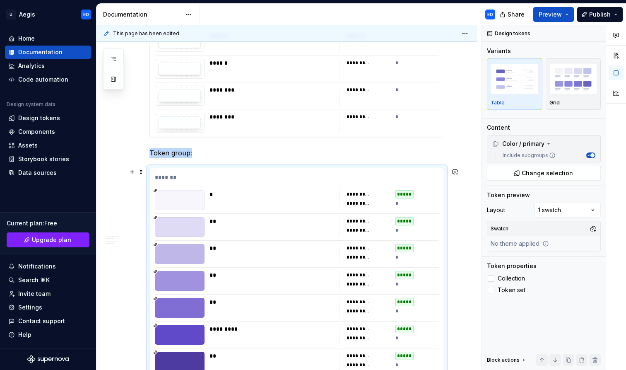
scroll to position [471, 0]
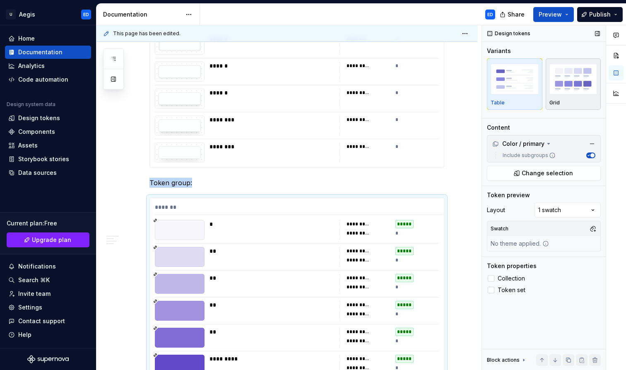
click at [573, 84] on img "button" at bounding box center [574, 79] width 48 height 30
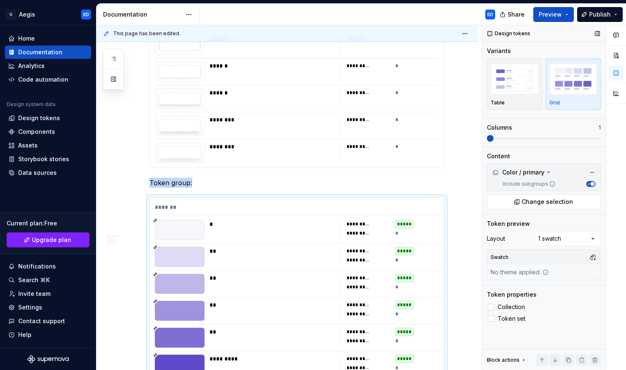
scroll to position [643, 0]
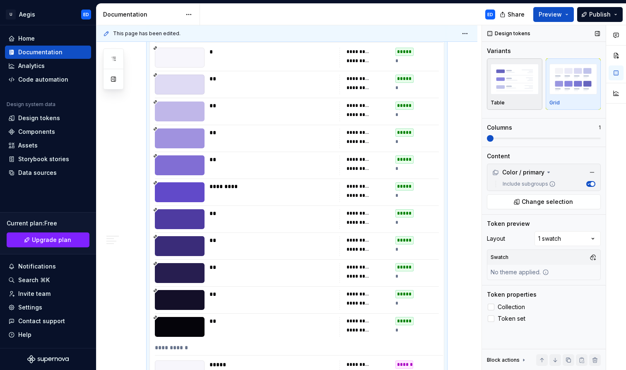
click at [521, 94] on img "button" at bounding box center [515, 79] width 48 height 30
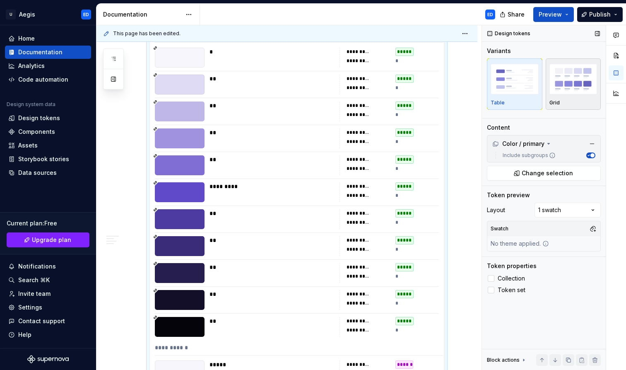
click at [565, 93] on img "button" at bounding box center [574, 79] width 48 height 30
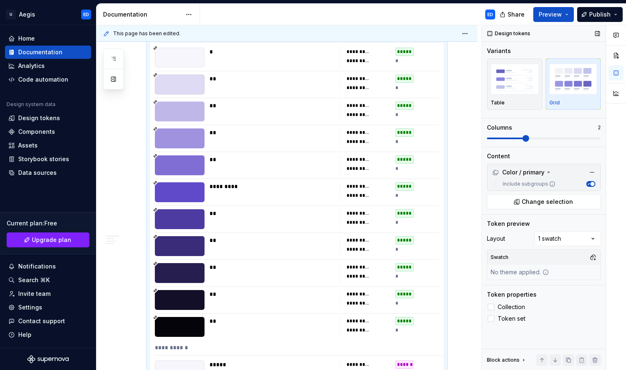
click at [534, 135] on div "Columns 2" at bounding box center [544, 132] width 114 height 18
click at [598, 18] on span "Publish" at bounding box center [600, 14] width 22 height 8
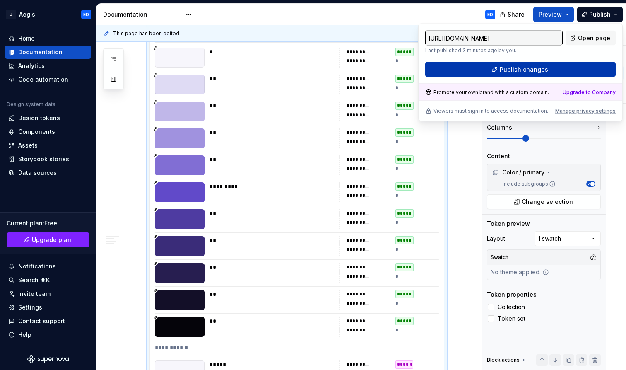
click at [560, 72] on button "Publish changes" at bounding box center [520, 69] width 191 height 15
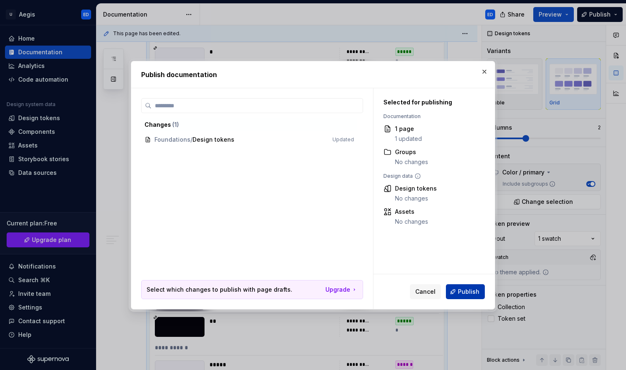
click at [476, 290] on span "Publish" at bounding box center [469, 291] width 22 height 8
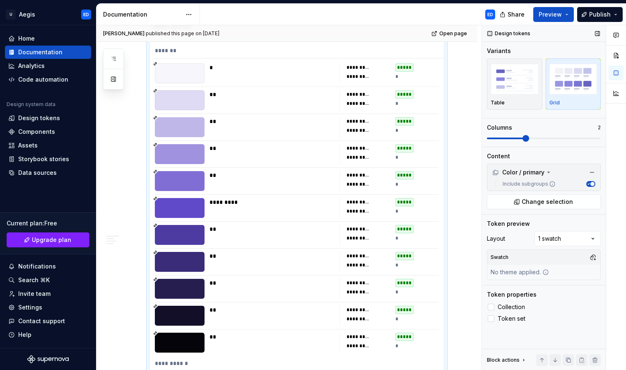
scroll to position [623, 0]
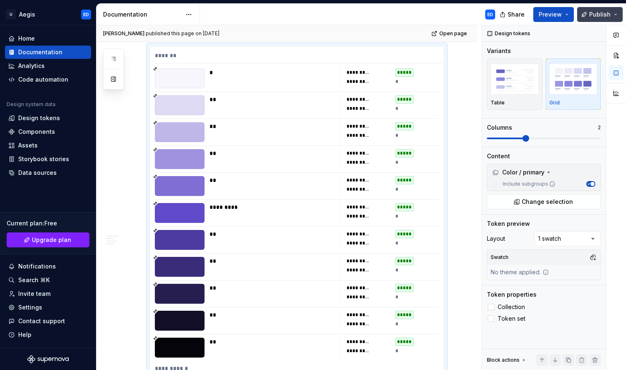
click at [617, 15] on button "Publish" at bounding box center [600, 14] width 46 height 15
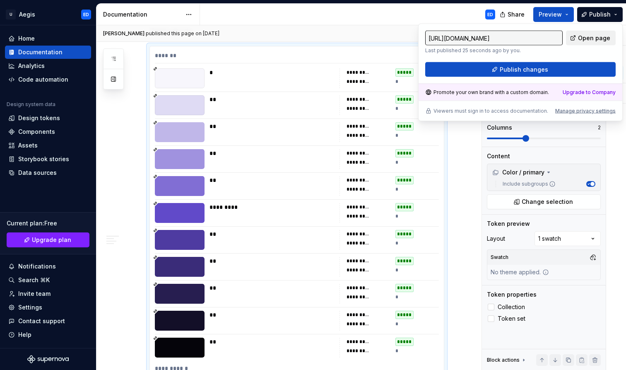
click at [592, 40] on span "Open page" at bounding box center [594, 38] width 32 height 8
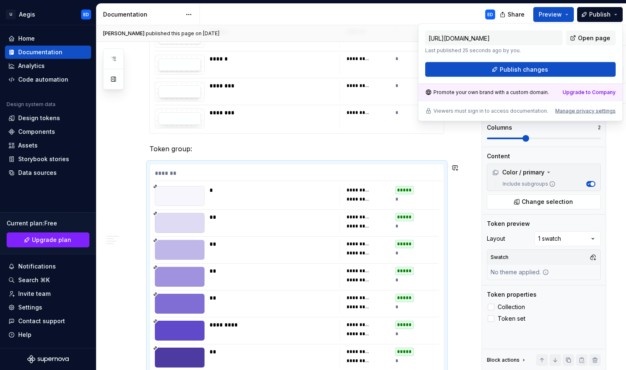
scroll to position [460, 0]
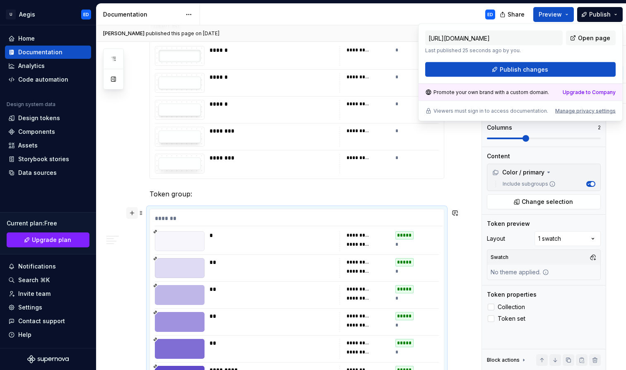
click at [134, 210] on button "button" at bounding box center [132, 213] width 12 height 12
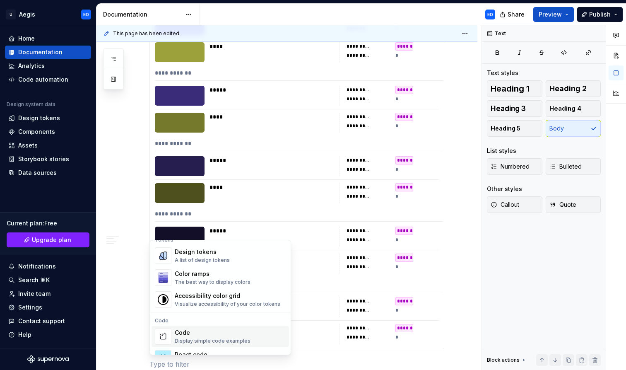
scroll to position [614, 0]
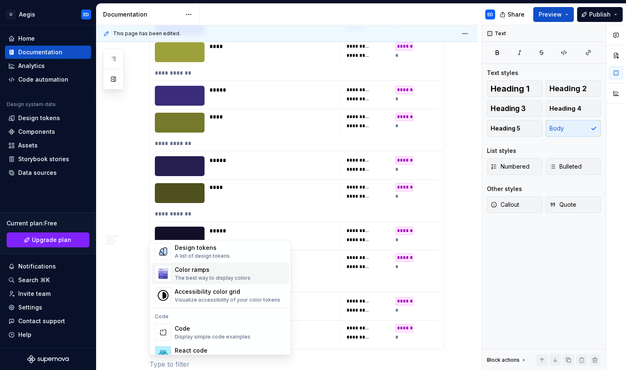
click at [236, 277] on div "The best way to display colors" at bounding box center [213, 278] width 76 height 7
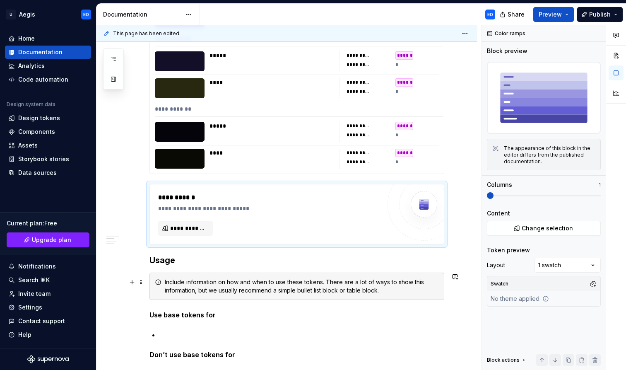
scroll to position [1591, 0]
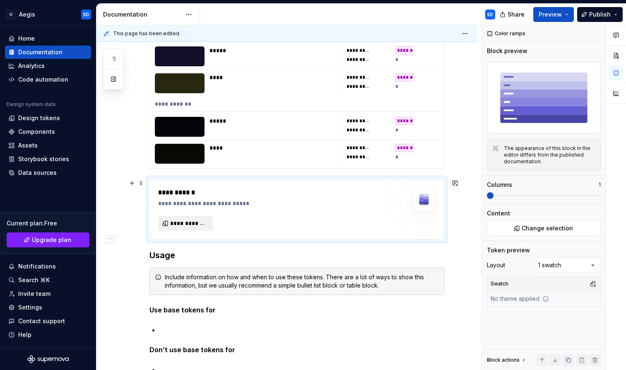
click at [191, 227] on span "**********" at bounding box center [188, 223] width 37 height 8
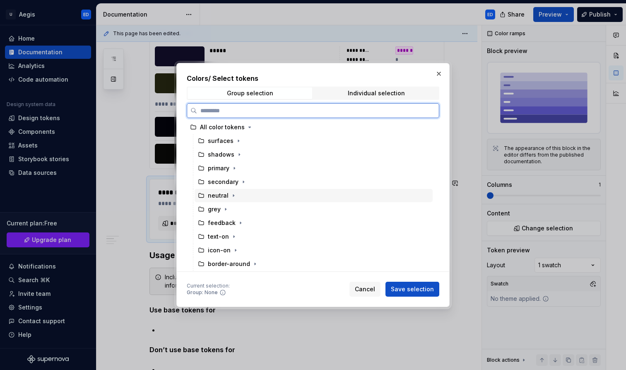
scroll to position [2, 0]
click at [236, 168] on icon "button" at bounding box center [234, 168] width 7 height 7
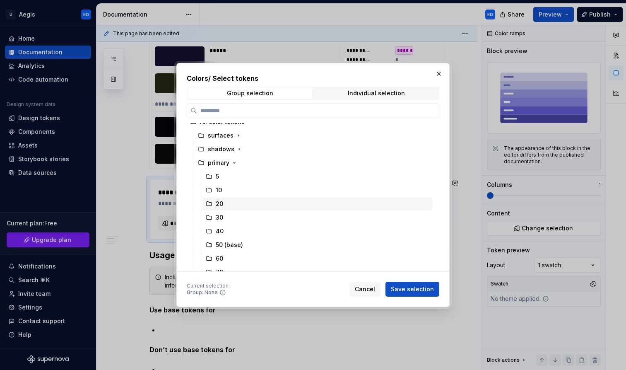
scroll to position [3, 0]
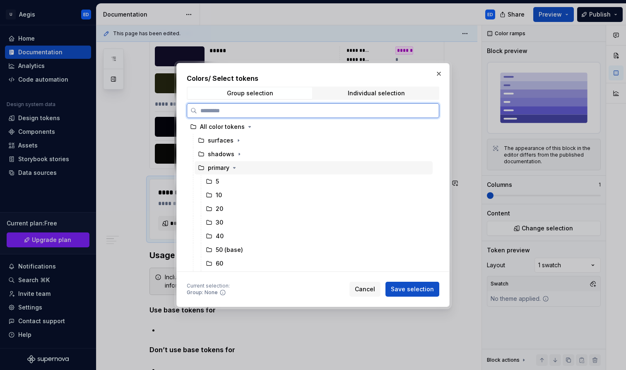
click at [211, 171] on div "primary" at bounding box center [219, 168] width 22 height 8
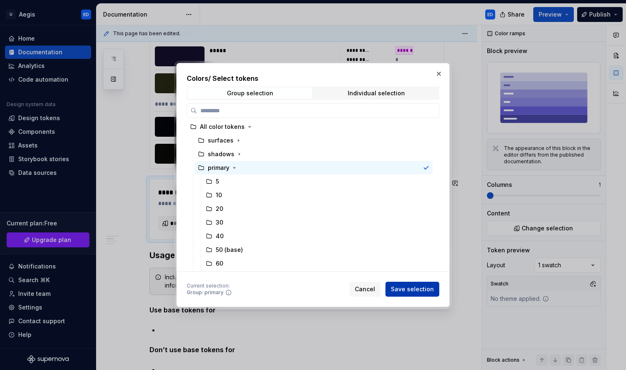
click at [412, 295] on button "Save selection" at bounding box center [413, 289] width 54 height 15
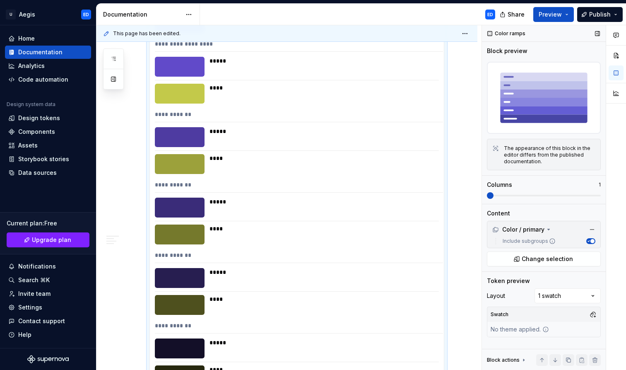
scroll to position [2390, 0]
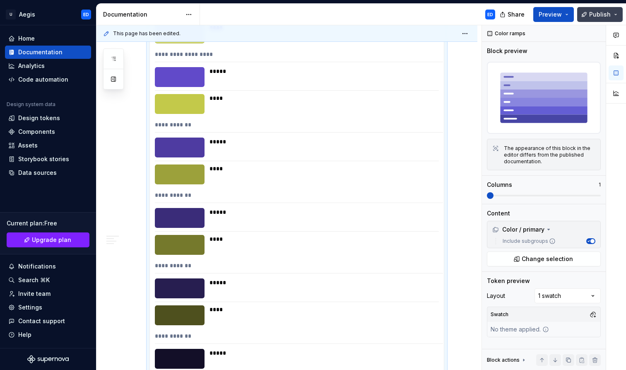
click at [605, 21] on button "Publish" at bounding box center [600, 14] width 46 height 15
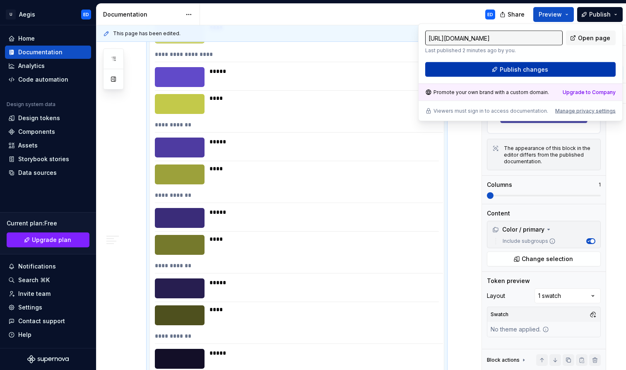
click at [547, 68] on button "Publish changes" at bounding box center [520, 69] width 191 height 15
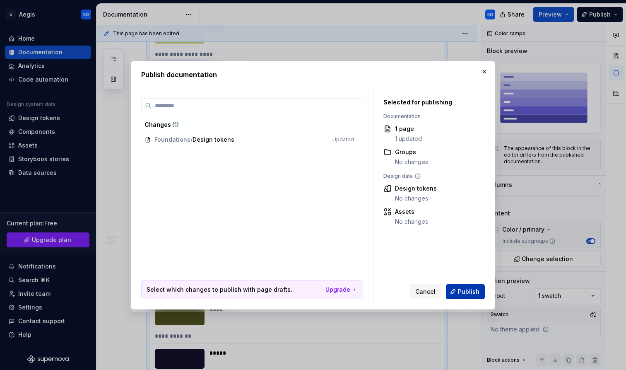
click at [465, 293] on span "Publish" at bounding box center [469, 291] width 22 height 8
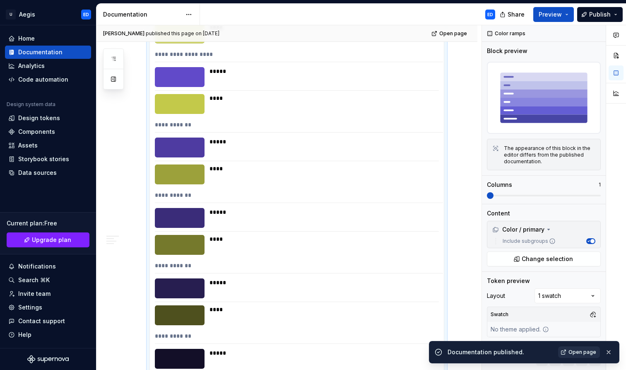
click at [570, 354] on link "Open page" at bounding box center [579, 352] width 42 height 12
click at [572, 17] on button "Preview" at bounding box center [553, 14] width 41 height 15
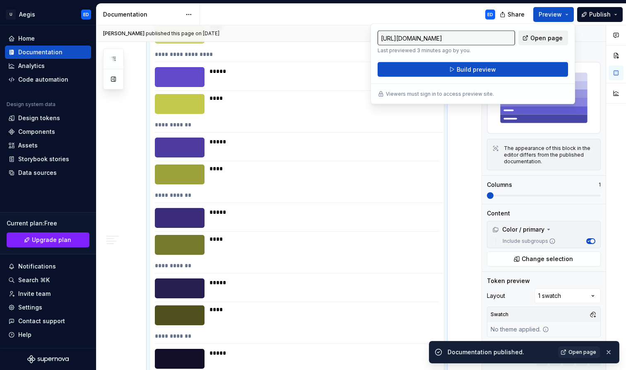
click at [542, 37] on span "Open page" at bounding box center [547, 38] width 32 height 8
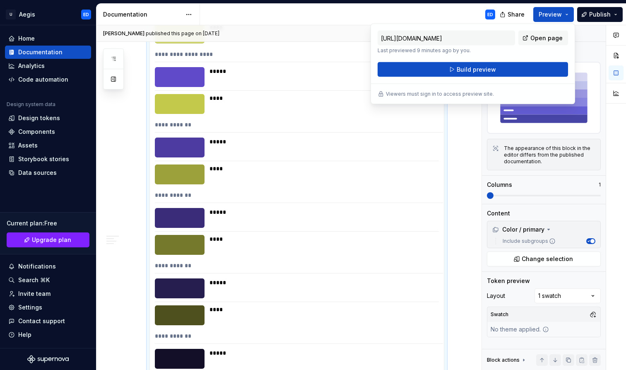
type textarea "*"
